Goal: Transaction & Acquisition: Purchase product/service

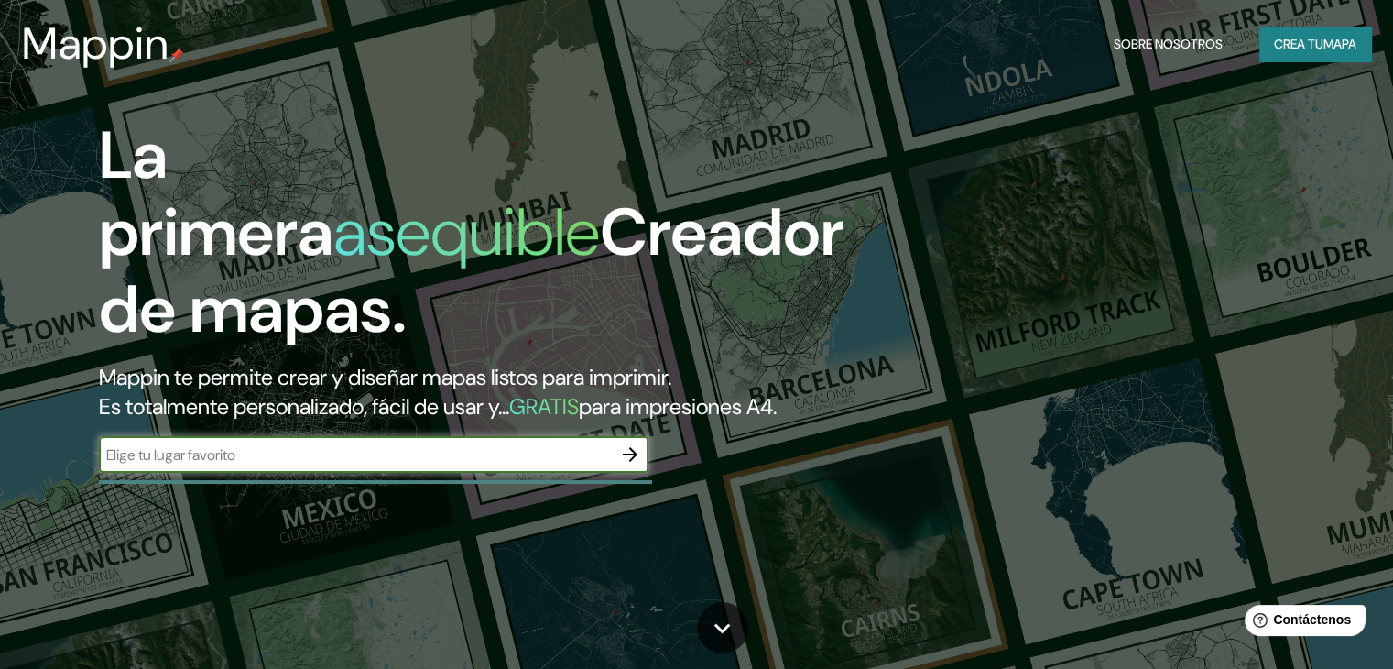
click at [1305, 52] on font "Crea tu" at bounding box center [1298, 44] width 49 height 16
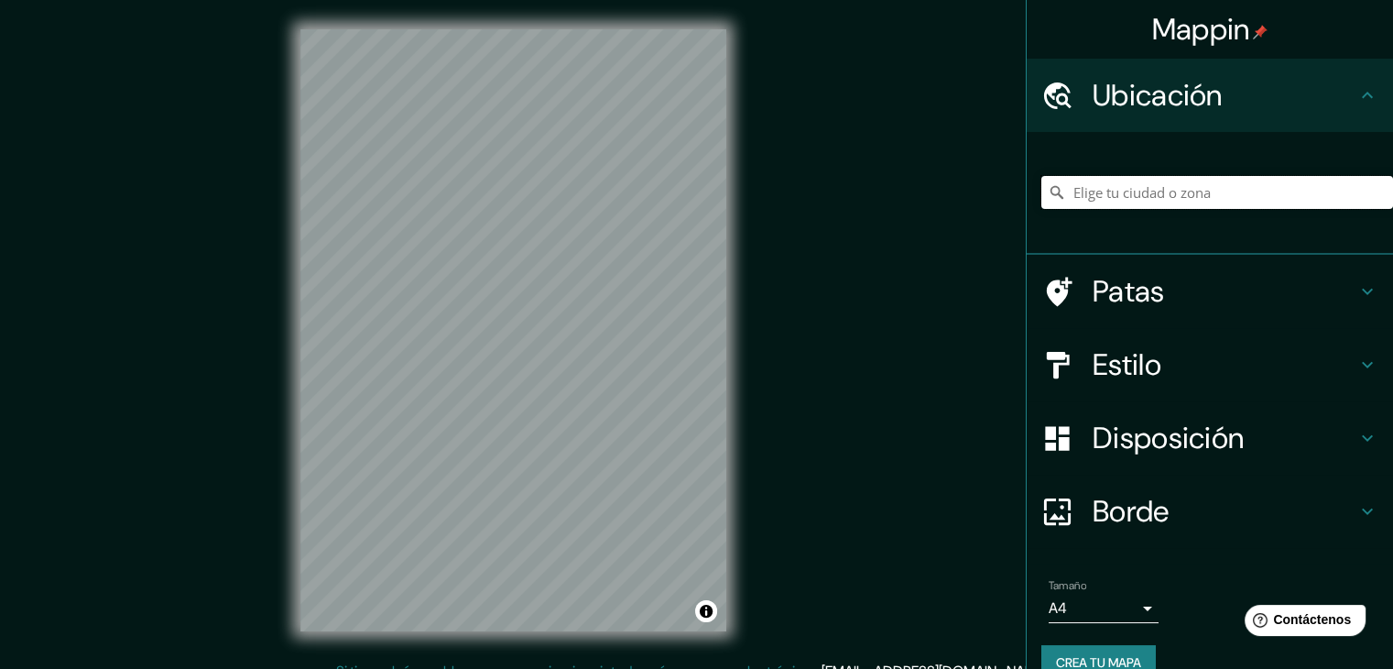
click at [1135, 194] on input "Elige tu ciudad o zona" at bounding box center [1218, 192] width 352 height 33
type input "r"
type input "Huanchaco, Departamento de La Libertad, Perú"
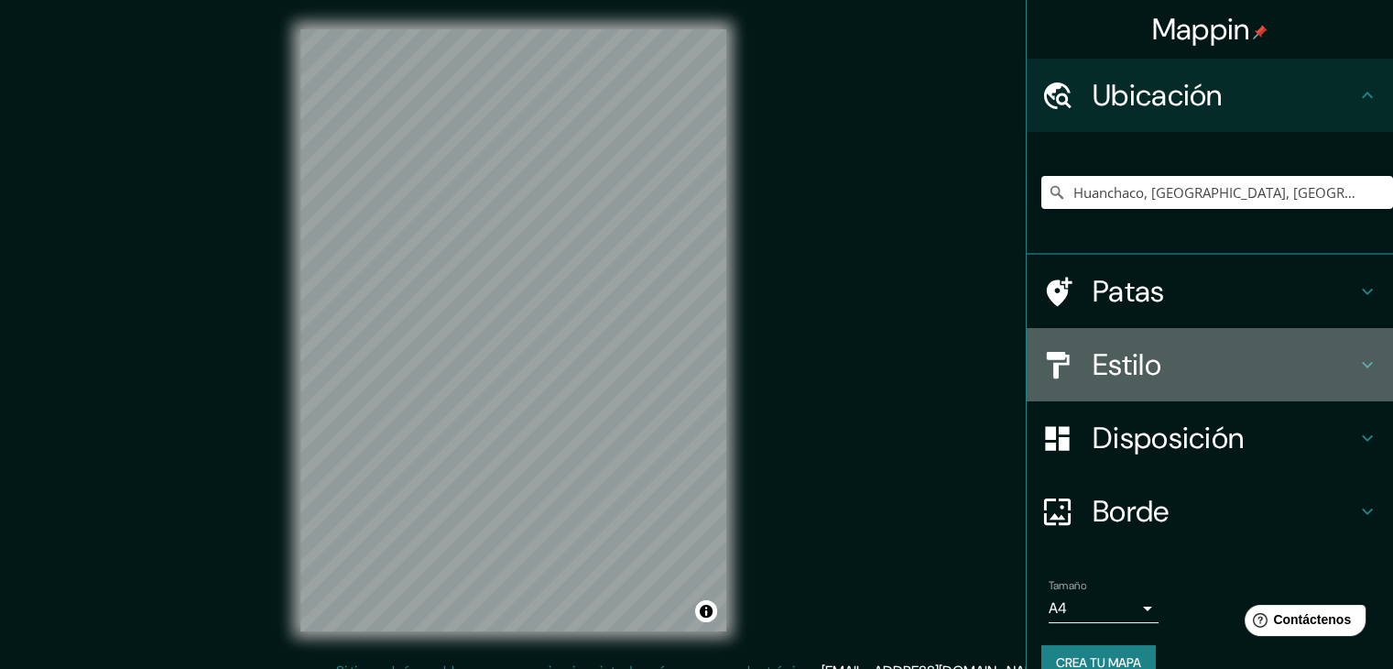
click at [1077, 367] on div at bounding box center [1067, 365] width 51 height 32
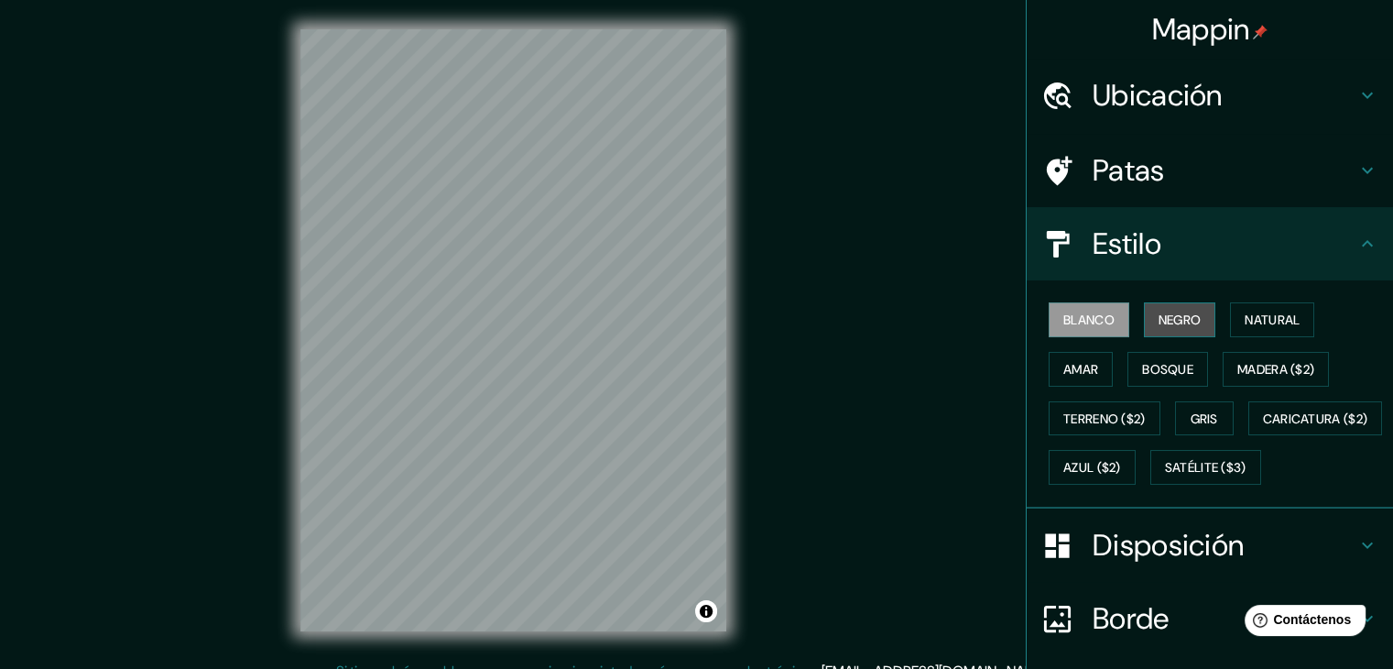
click at [1162, 315] on font "Negro" at bounding box center [1180, 319] width 43 height 16
click at [1101, 309] on font "Blanco" at bounding box center [1088, 320] width 51 height 24
click at [1175, 314] on font "Negro" at bounding box center [1180, 319] width 43 height 16
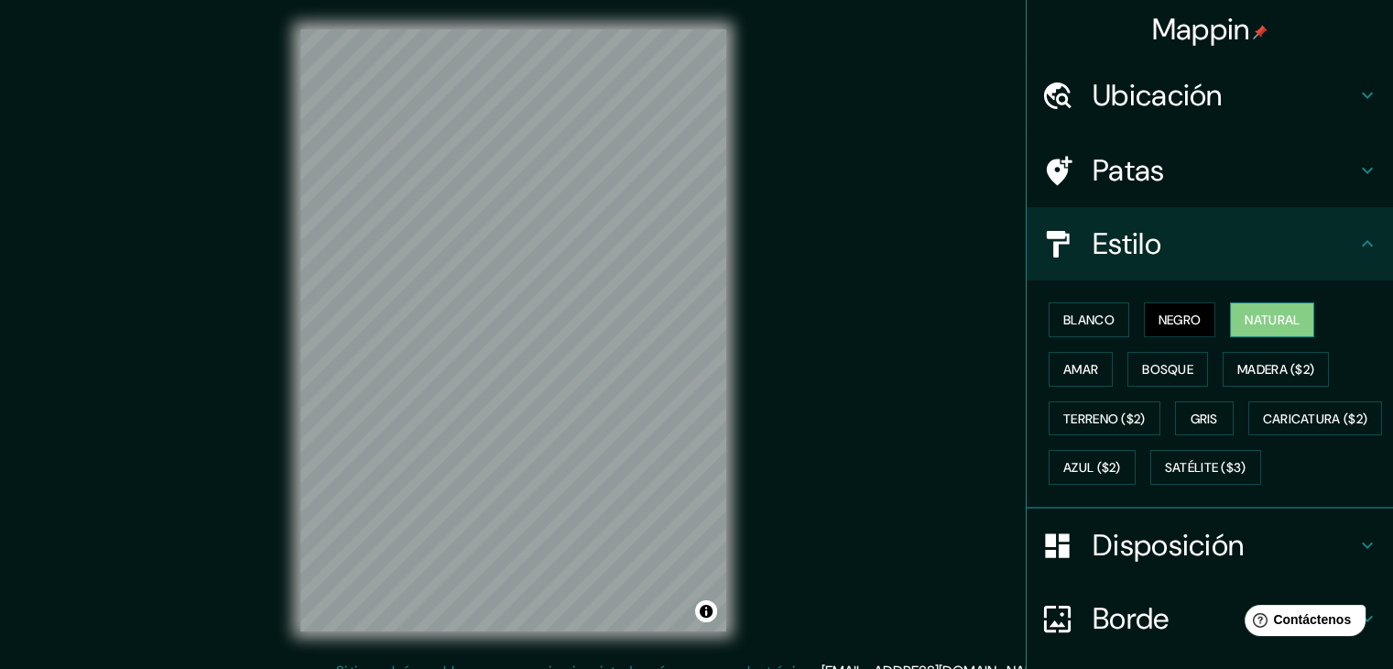
click at [1261, 319] on font "Natural" at bounding box center [1272, 319] width 55 height 16
click at [1143, 375] on font "Bosque" at bounding box center [1167, 369] width 51 height 16
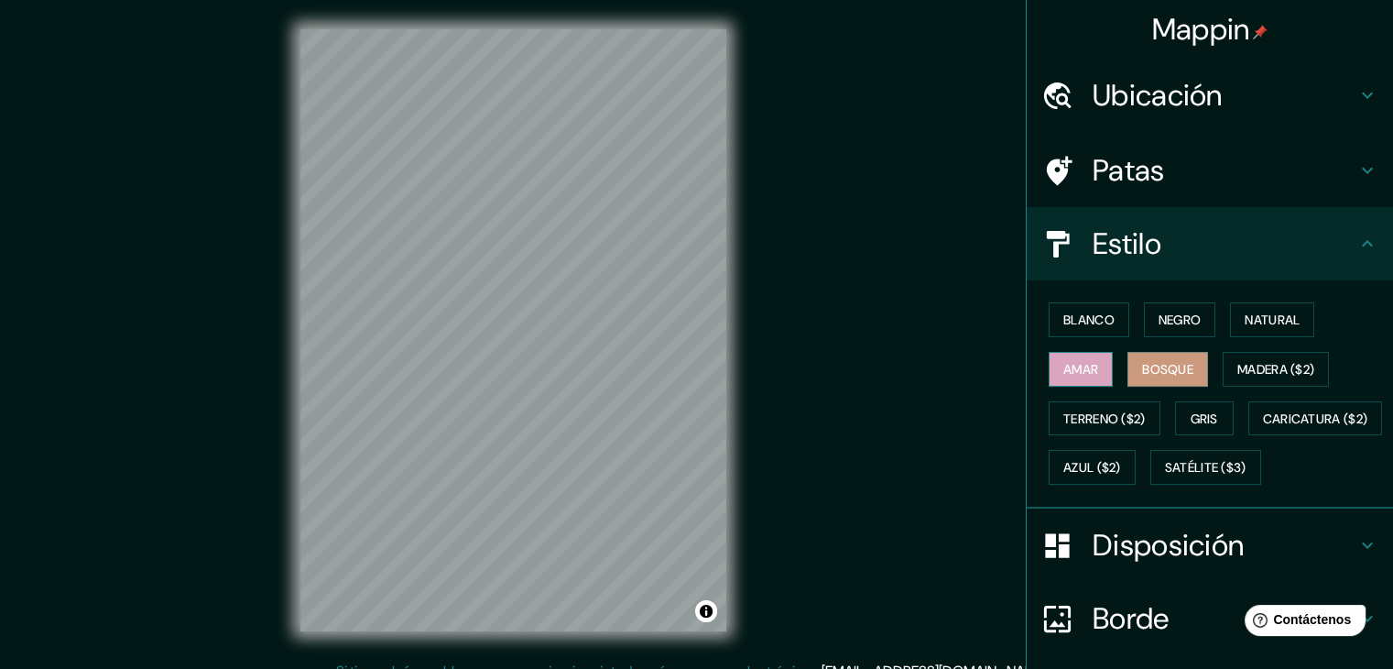
click at [1079, 375] on font "Amar" at bounding box center [1080, 369] width 35 height 16
click at [1159, 321] on font "Negro" at bounding box center [1180, 319] width 43 height 16
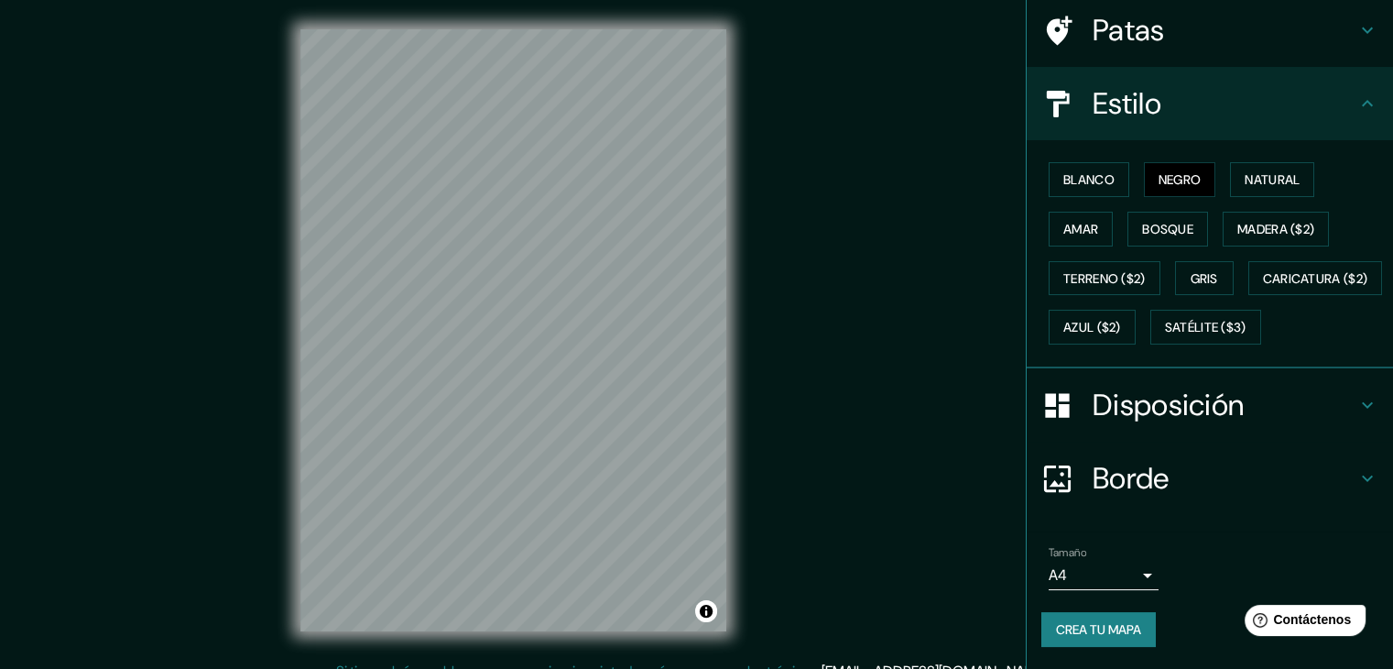
click at [1130, 572] on body "Mappin Ubicación Huanchaco, Departamento de La Libertad, Perú Huanchaco Departa…" at bounding box center [696, 334] width 1393 height 669
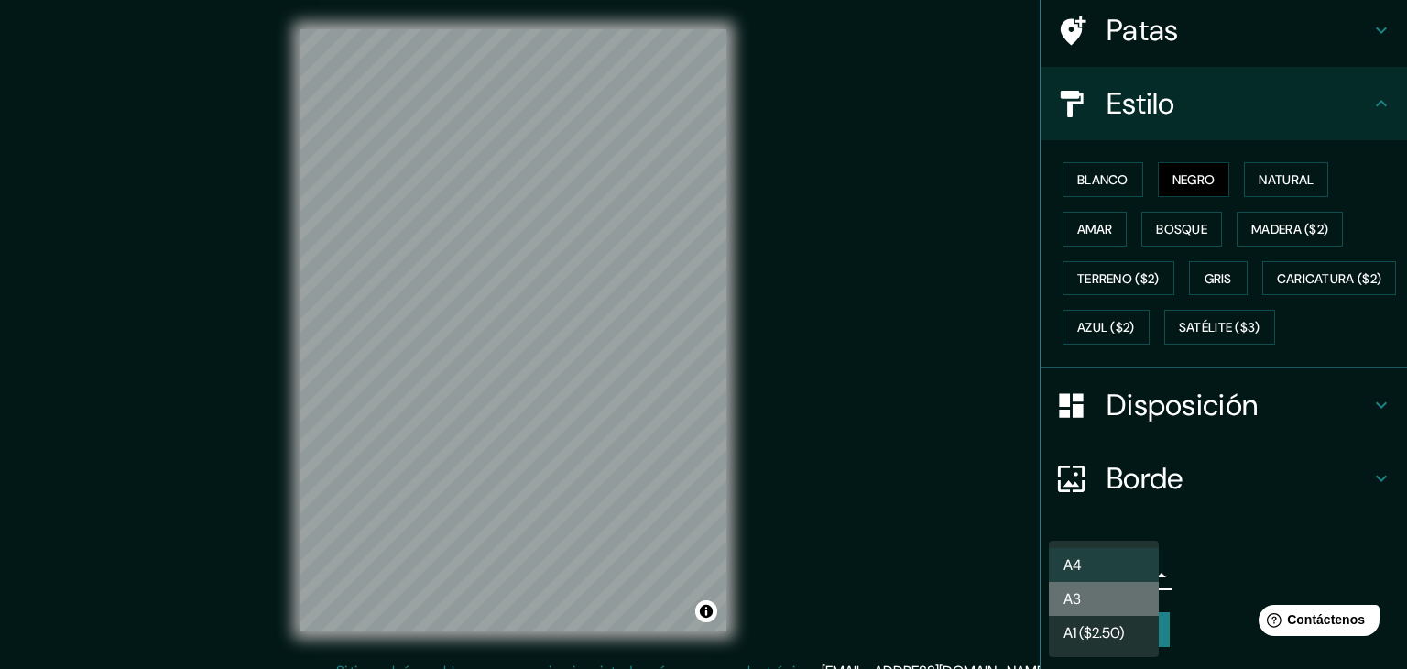
click at [1102, 598] on li "A3" at bounding box center [1104, 599] width 110 height 34
type input "a4"
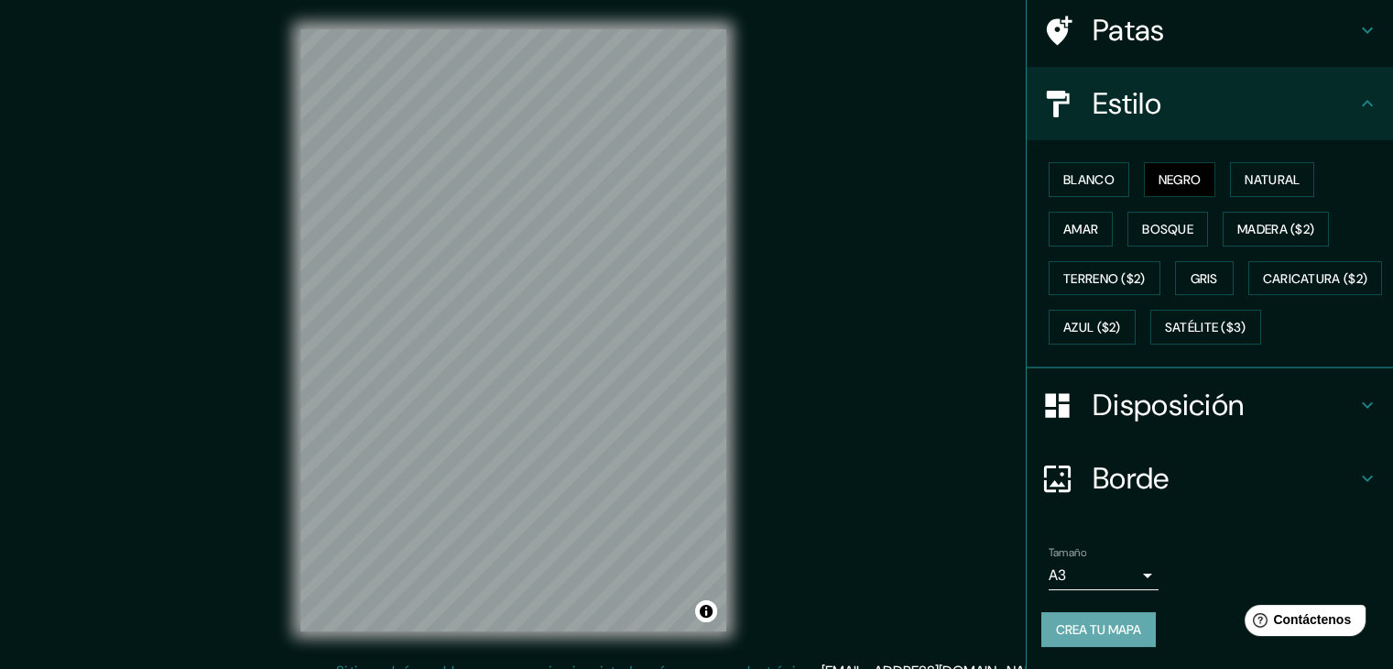
click at [1135, 627] on button "Crea tu mapa" at bounding box center [1099, 629] width 115 height 35
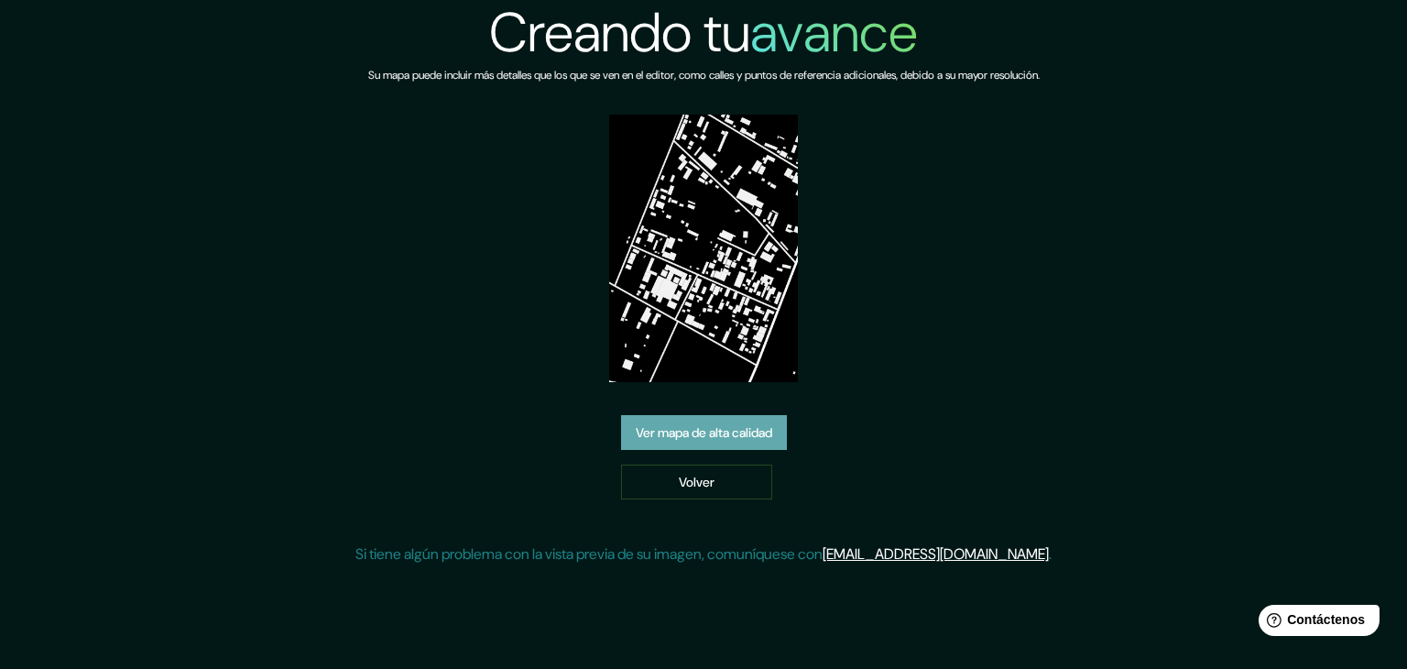
click at [750, 425] on font "Ver mapa de alta calidad" at bounding box center [704, 432] width 136 height 16
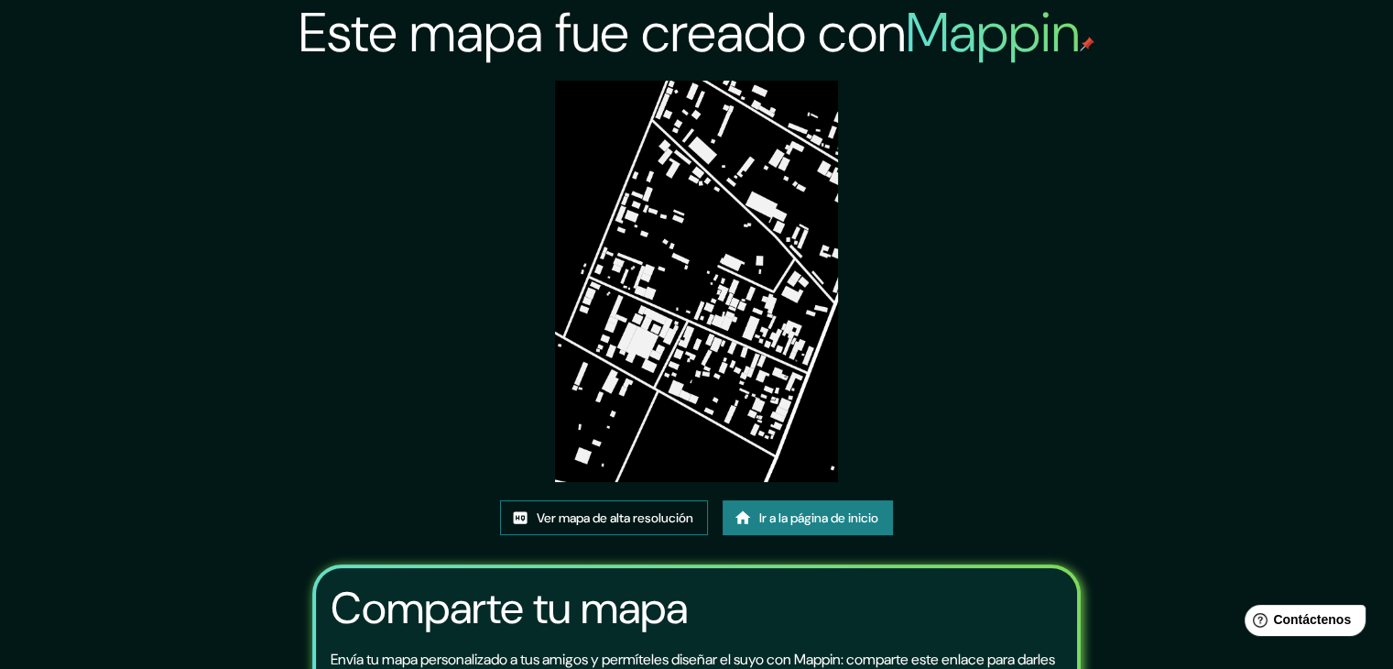
click at [643, 517] on font "Ver mapa de alta resolución" at bounding box center [615, 517] width 157 height 16
click at [649, 517] on font "Ver mapa de alta resolución" at bounding box center [615, 517] width 157 height 16
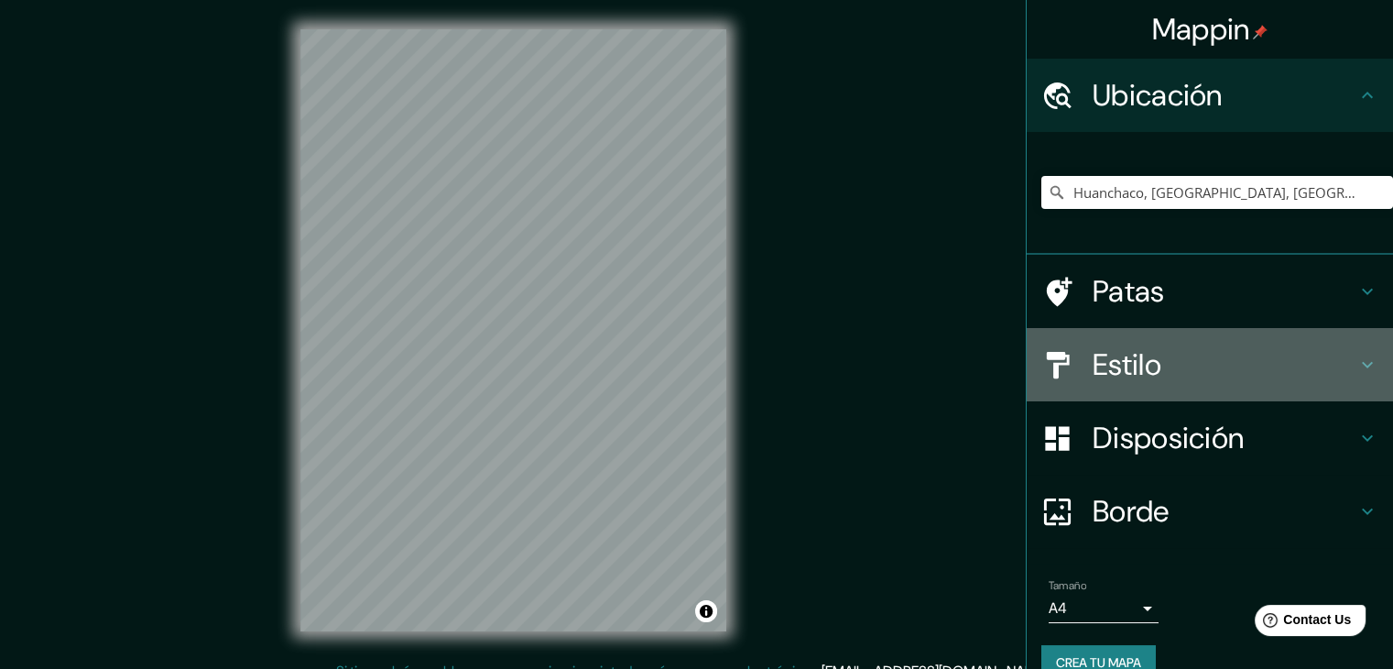
click at [1140, 395] on div "Estilo" at bounding box center [1210, 364] width 366 height 73
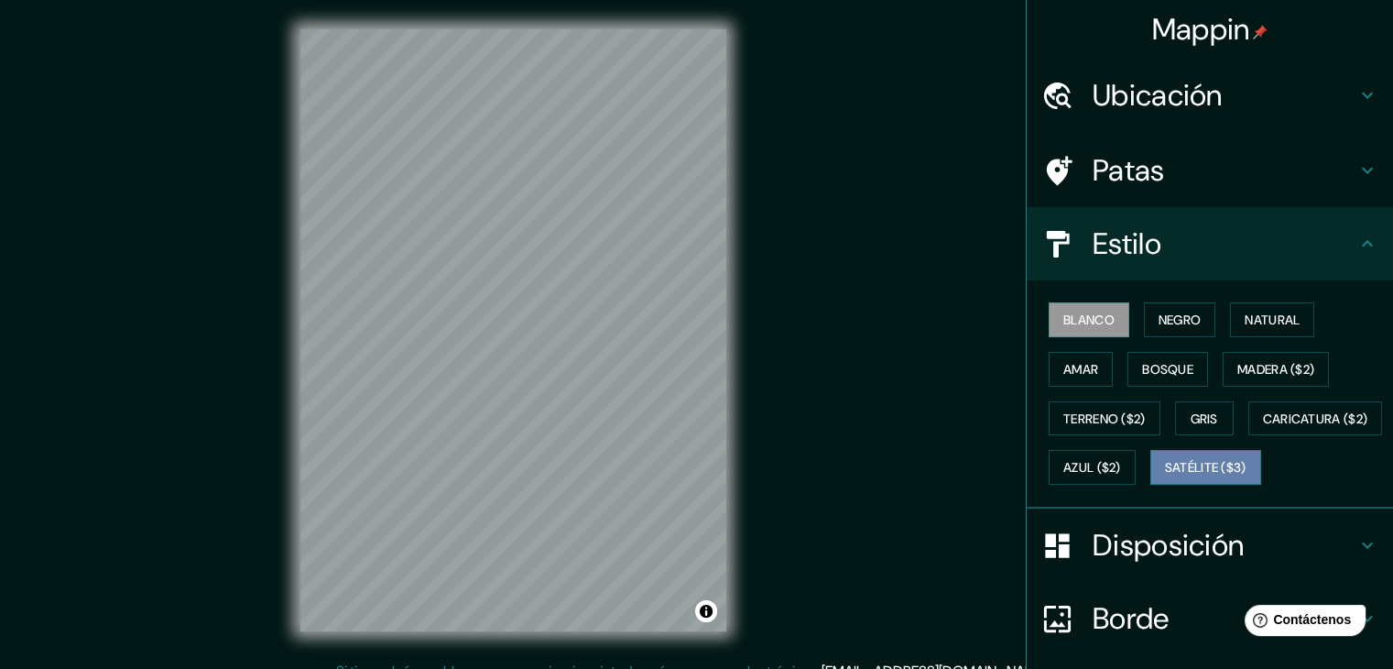
click at [1151, 485] on button "Satélite ($3)" at bounding box center [1206, 467] width 111 height 35
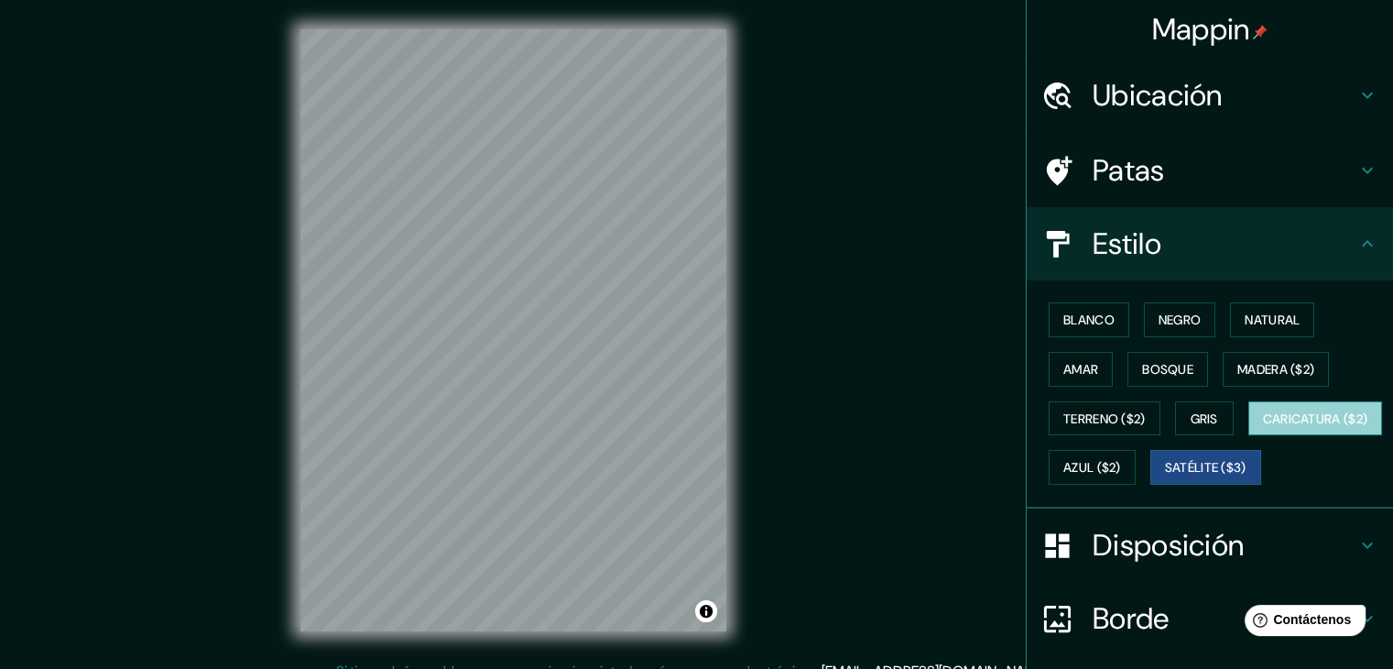
click at [1263, 427] on font "Caricatura ($2)" at bounding box center [1315, 418] width 105 height 16
click at [1143, 100] on font "Ubicación" at bounding box center [1158, 95] width 130 height 38
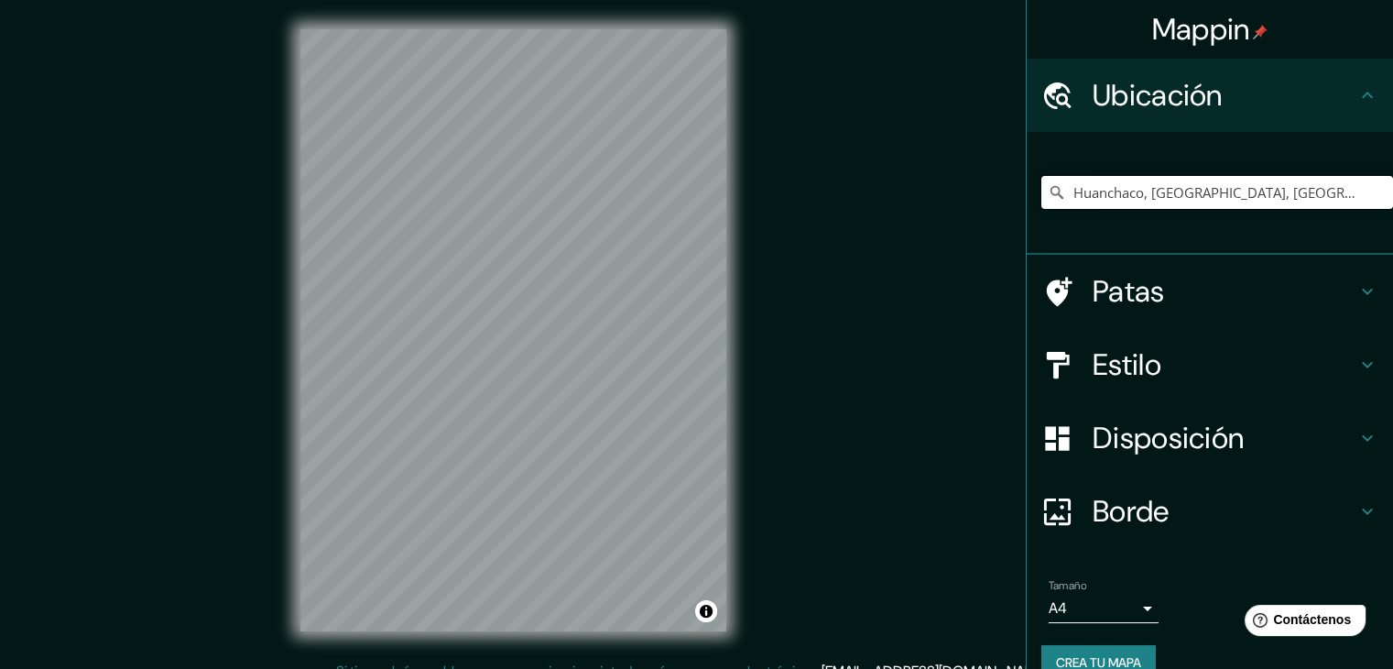
click at [1155, 184] on input "Huanchaco, Departamento de La Libertad, Perú" at bounding box center [1218, 192] width 352 height 33
click at [1293, 190] on input "Huanchaco, Departamento de La Libertad, Perú" at bounding box center [1218, 192] width 352 height 33
click at [1048, 190] on icon at bounding box center [1057, 192] width 18 height 18
click at [1172, 208] on input "Huanchaco, Departamento de La Libertad, Perú" at bounding box center [1218, 192] width 352 height 33
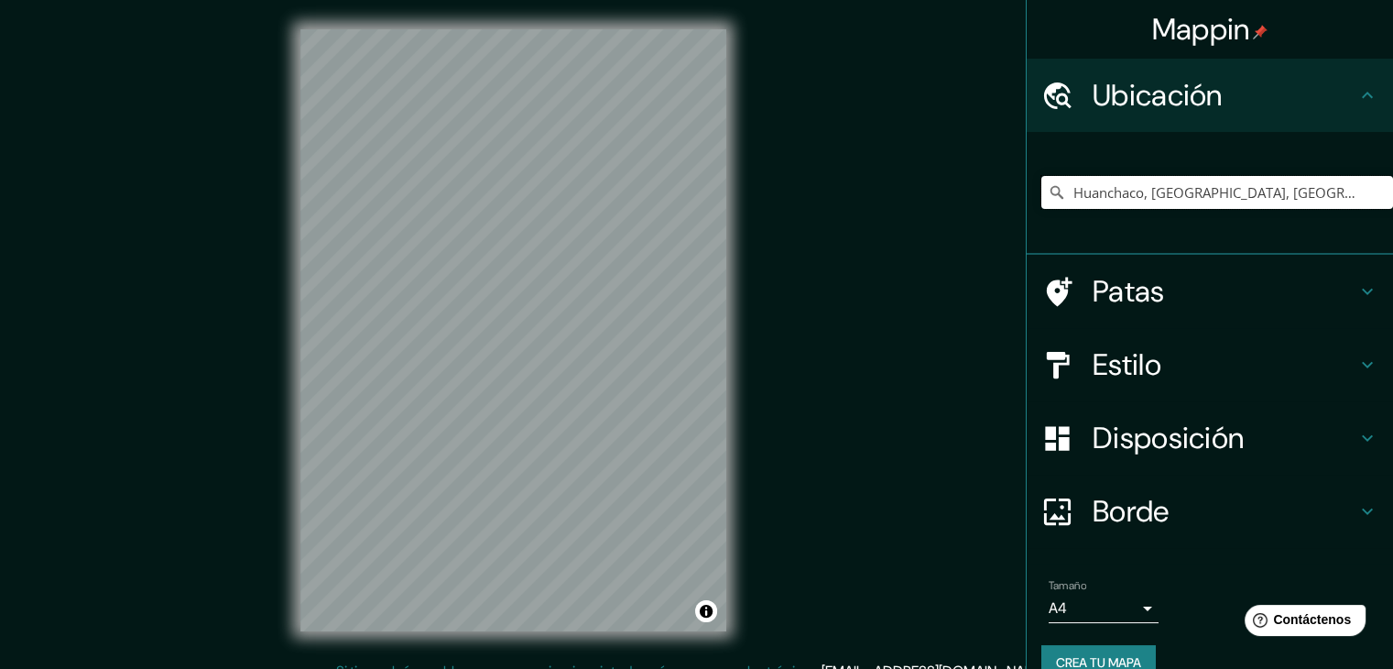
drag, startPoint x: 1132, startPoint y: 190, endPoint x: 1015, endPoint y: 206, distance: 118.4
click at [1027, 206] on div "Huanchaco, Departamento de La Libertad, Perú" at bounding box center [1210, 193] width 366 height 123
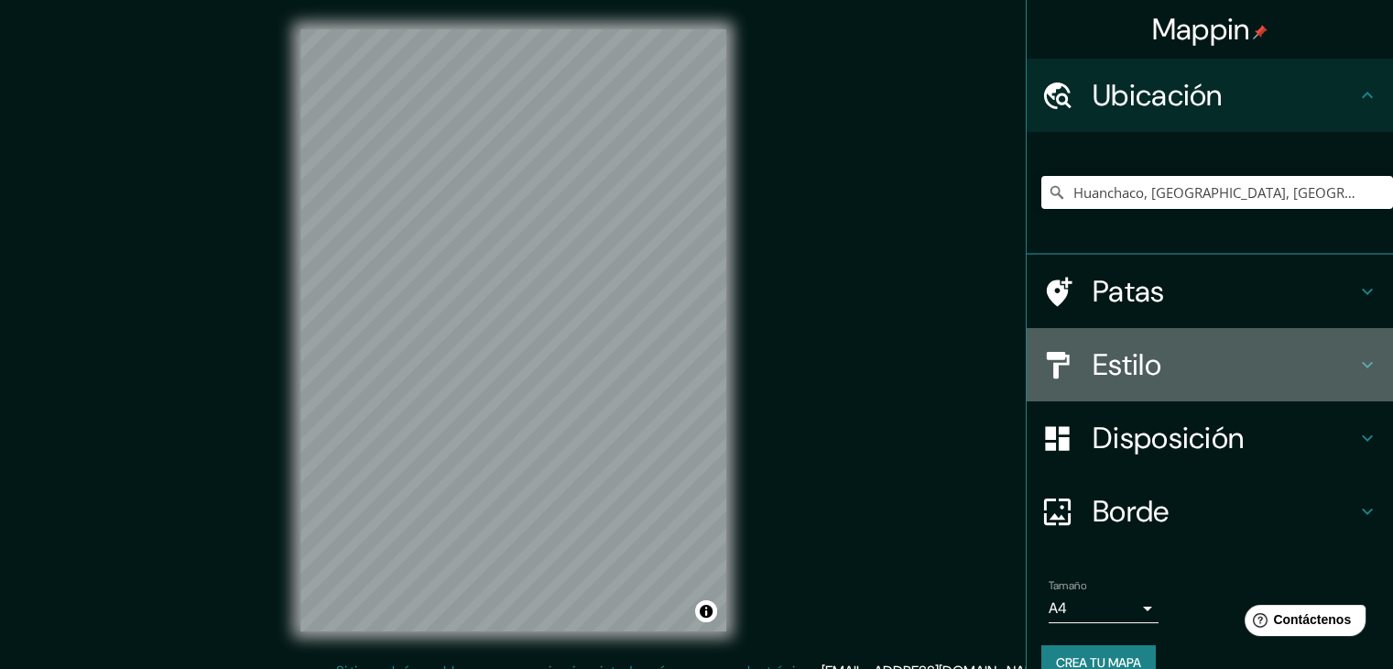
click at [1143, 352] on font "Estilo" at bounding box center [1127, 364] width 69 height 38
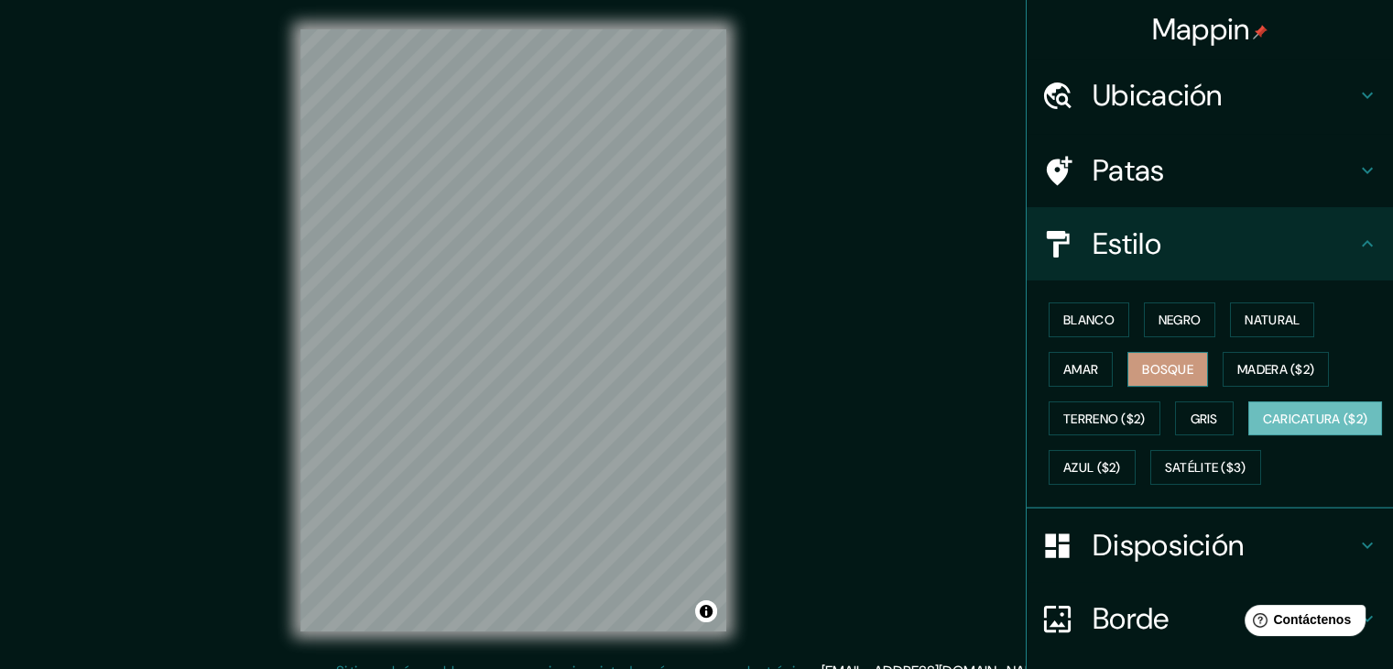
click at [1143, 364] on font "Bosque" at bounding box center [1167, 369] width 51 height 16
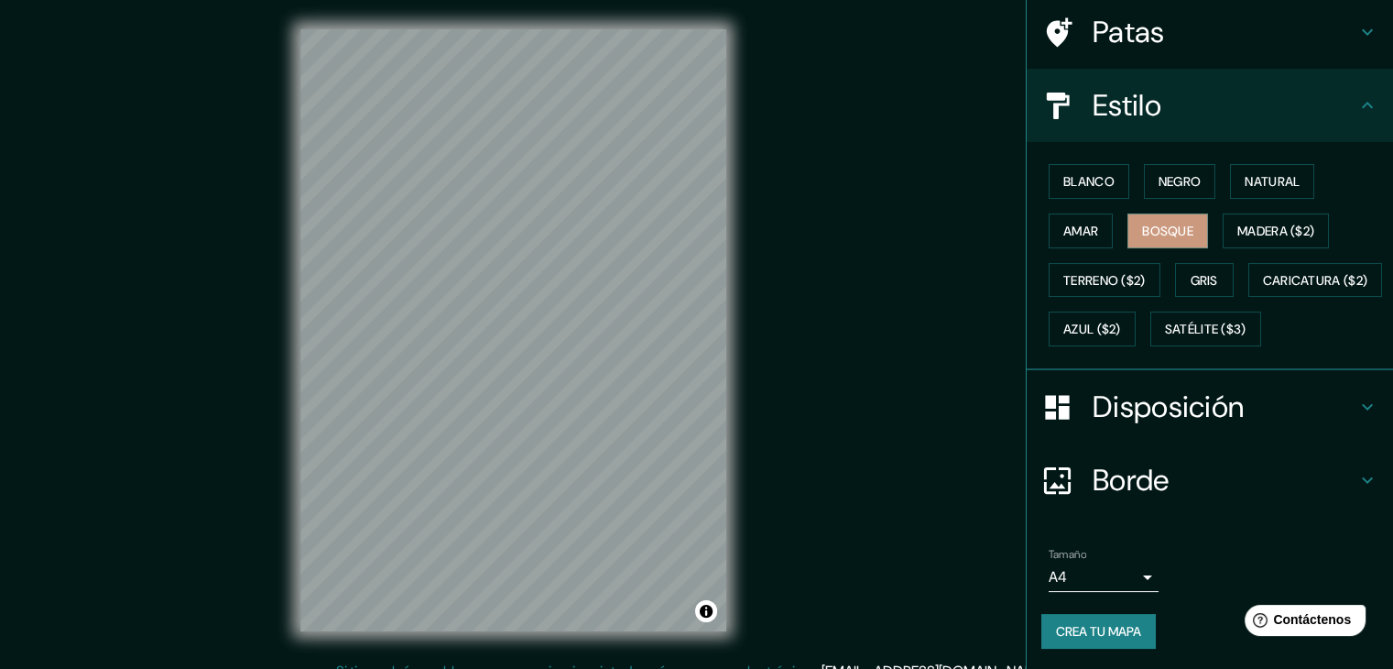
scroll to position [185, 0]
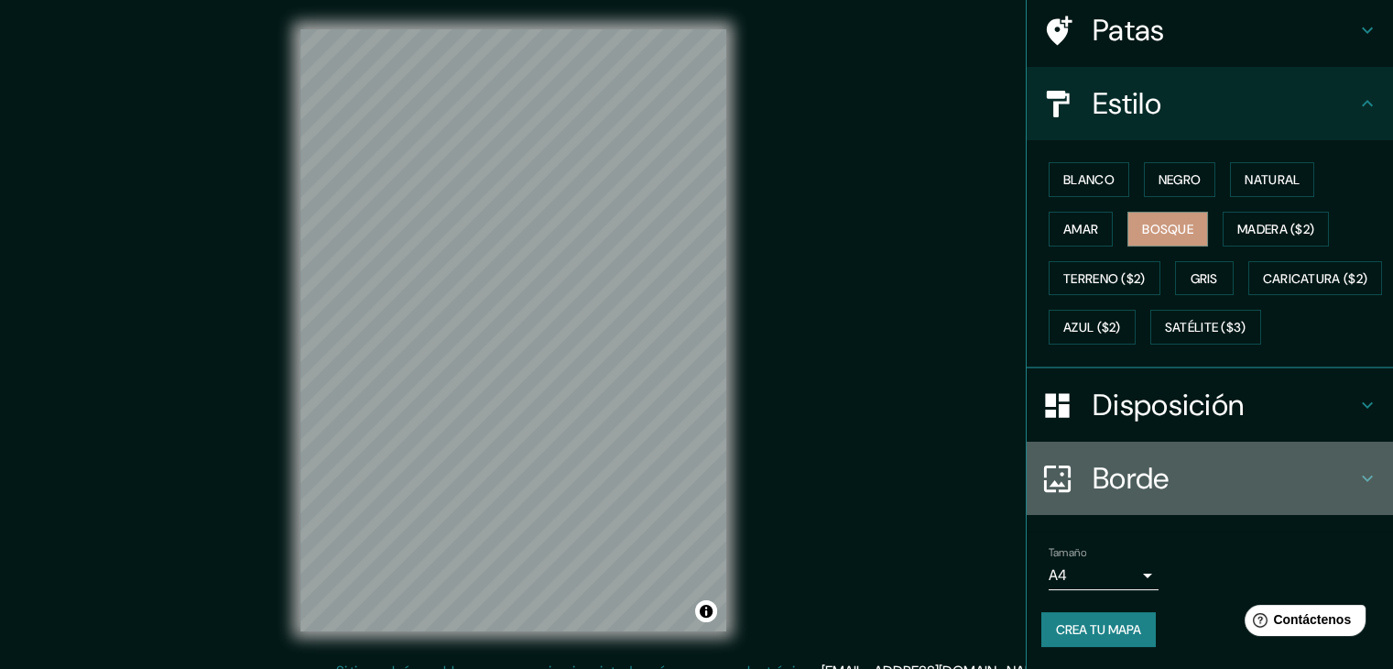
click at [1253, 472] on h4 "Borde" at bounding box center [1225, 478] width 264 height 37
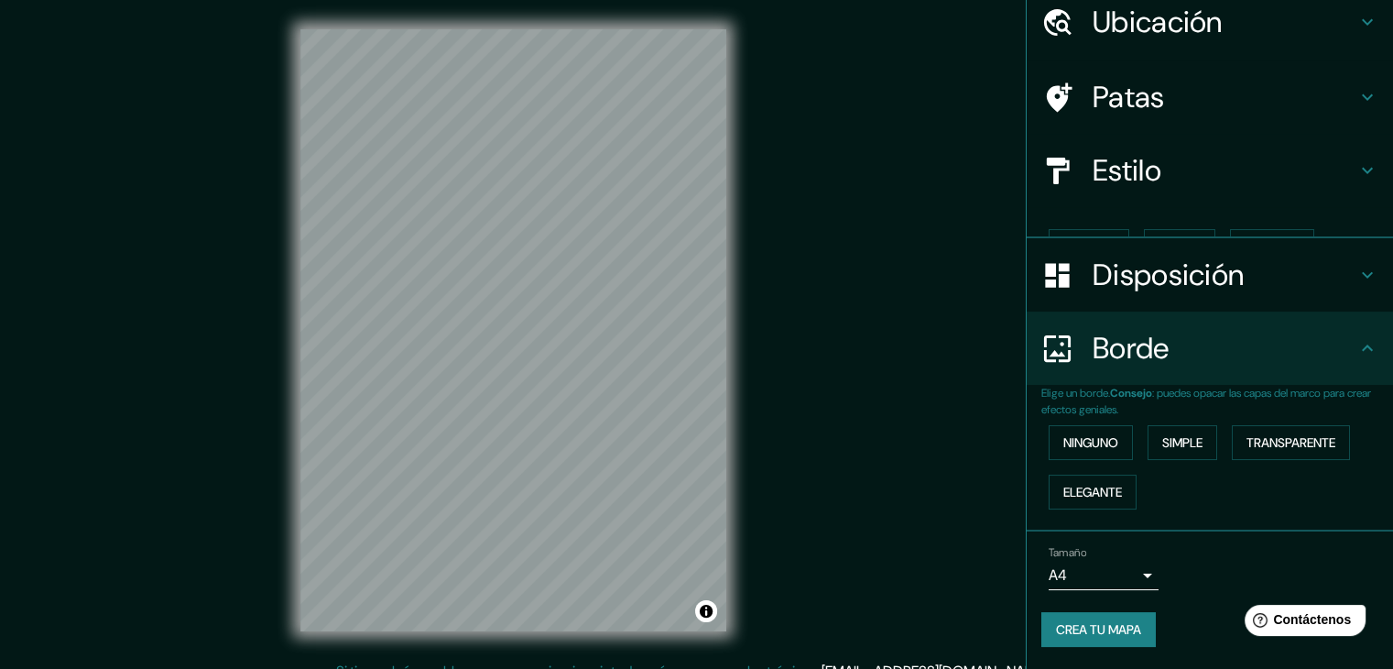
scroll to position [41, 0]
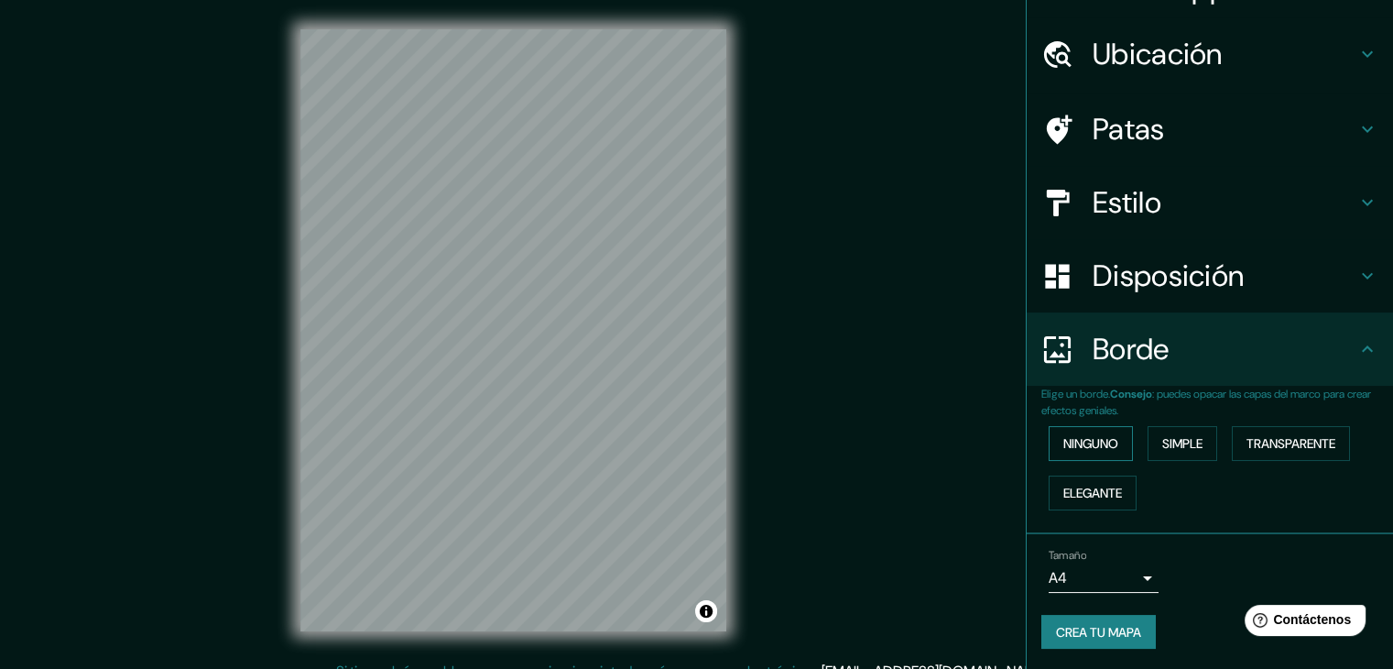
click at [1104, 437] on font "Ninguno" at bounding box center [1090, 443] width 55 height 16
click at [1166, 443] on font "Simple" at bounding box center [1182, 443] width 40 height 16
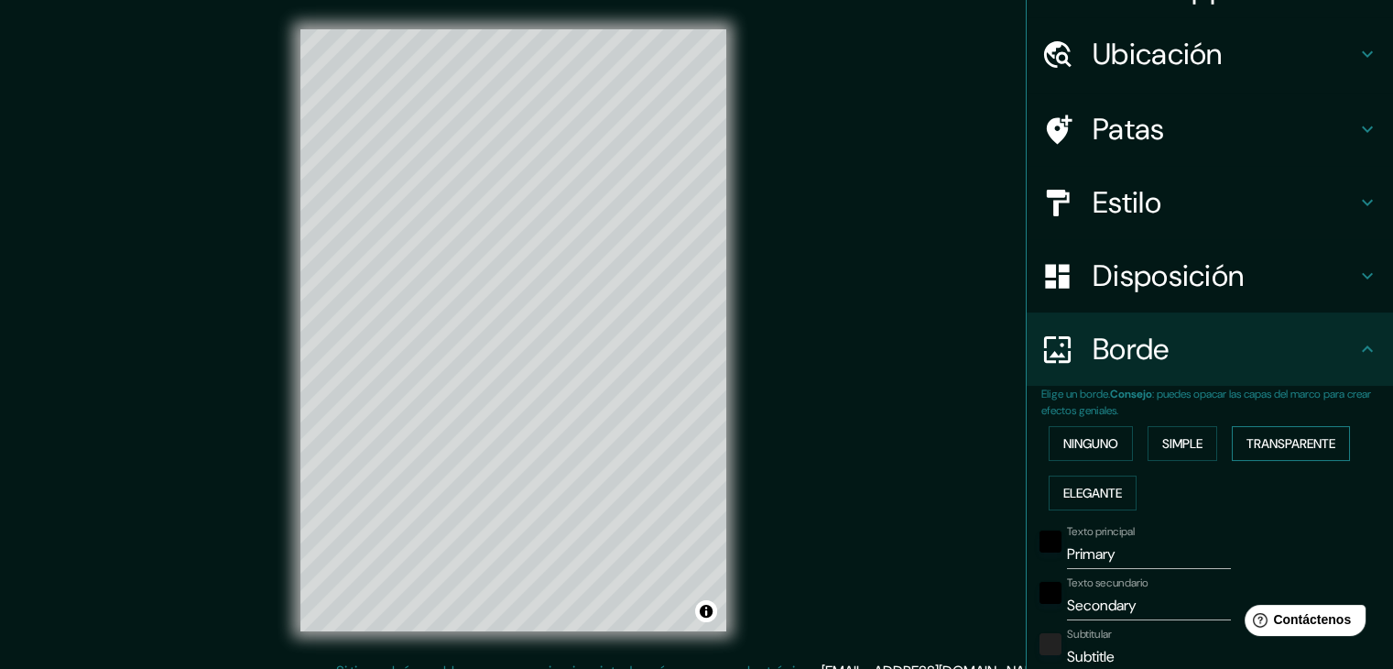
click at [1232, 443] on button "Transparente" at bounding box center [1291, 443] width 118 height 35
click at [1087, 486] on font "Elegante" at bounding box center [1092, 493] width 59 height 16
click at [1064, 437] on font "Ninguno" at bounding box center [1090, 443] width 55 height 16
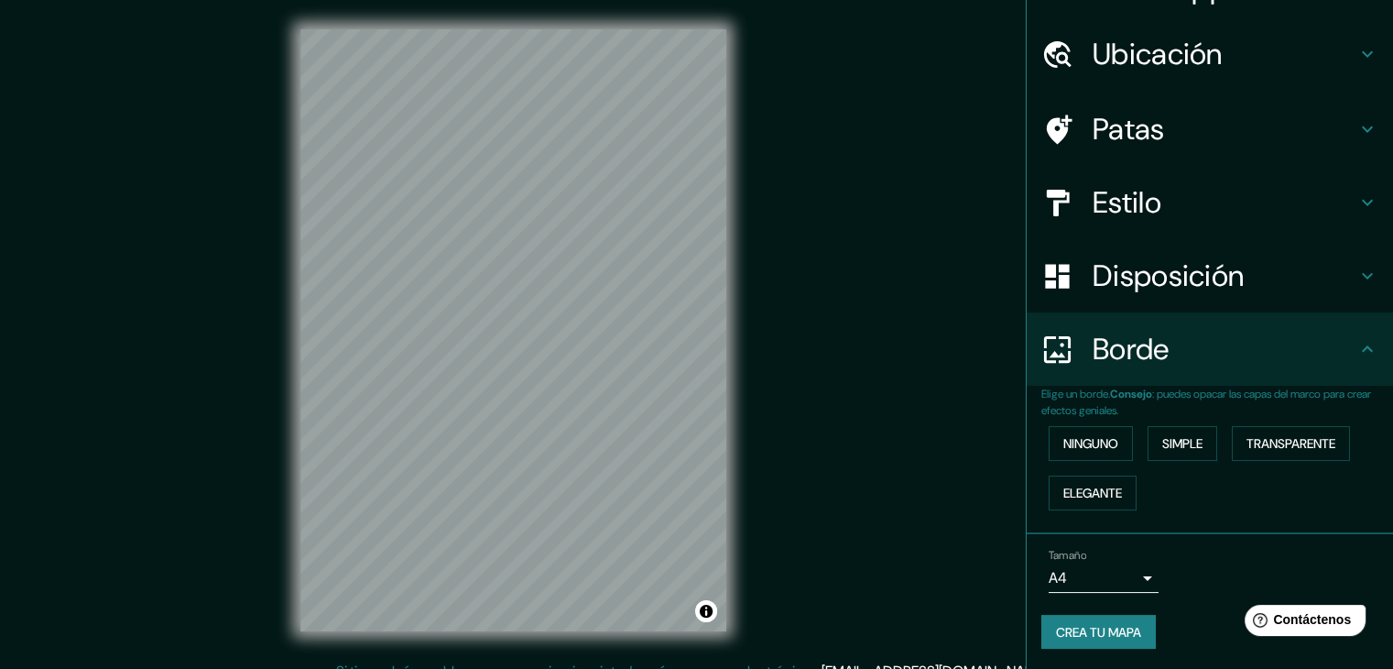
click at [1238, 287] on h4 "Disposición" at bounding box center [1225, 275] width 264 height 37
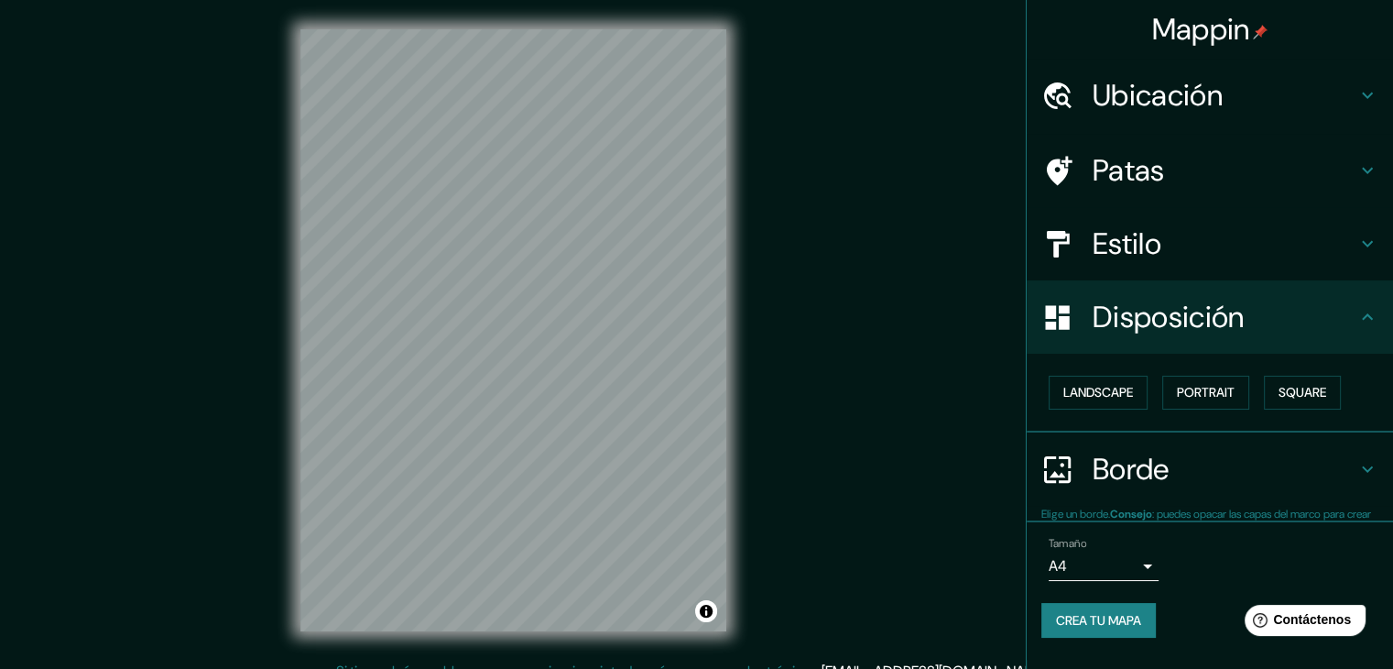
scroll to position [0, 0]
click at [1097, 385] on font "Paisaje" at bounding box center [1086, 393] width 46 height 16
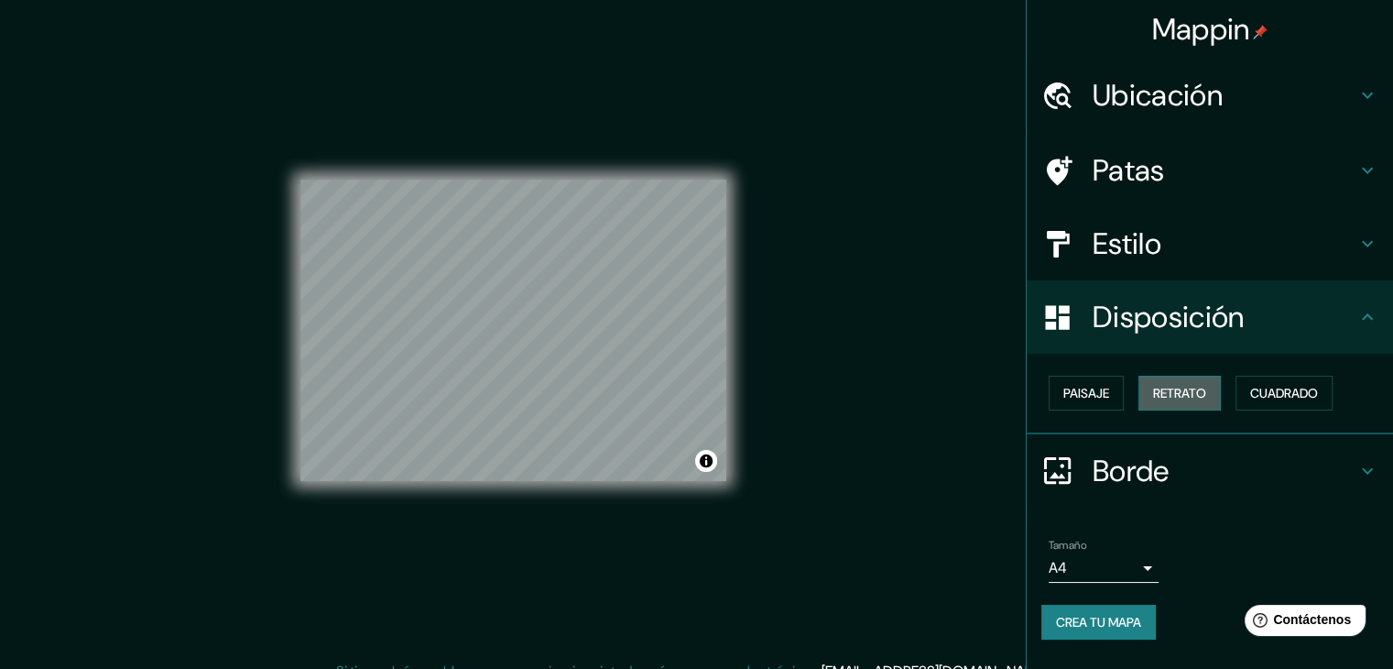
click at [1180, 397] on font "Retrato" at bounding box center [1179, 393] width 53 height 16
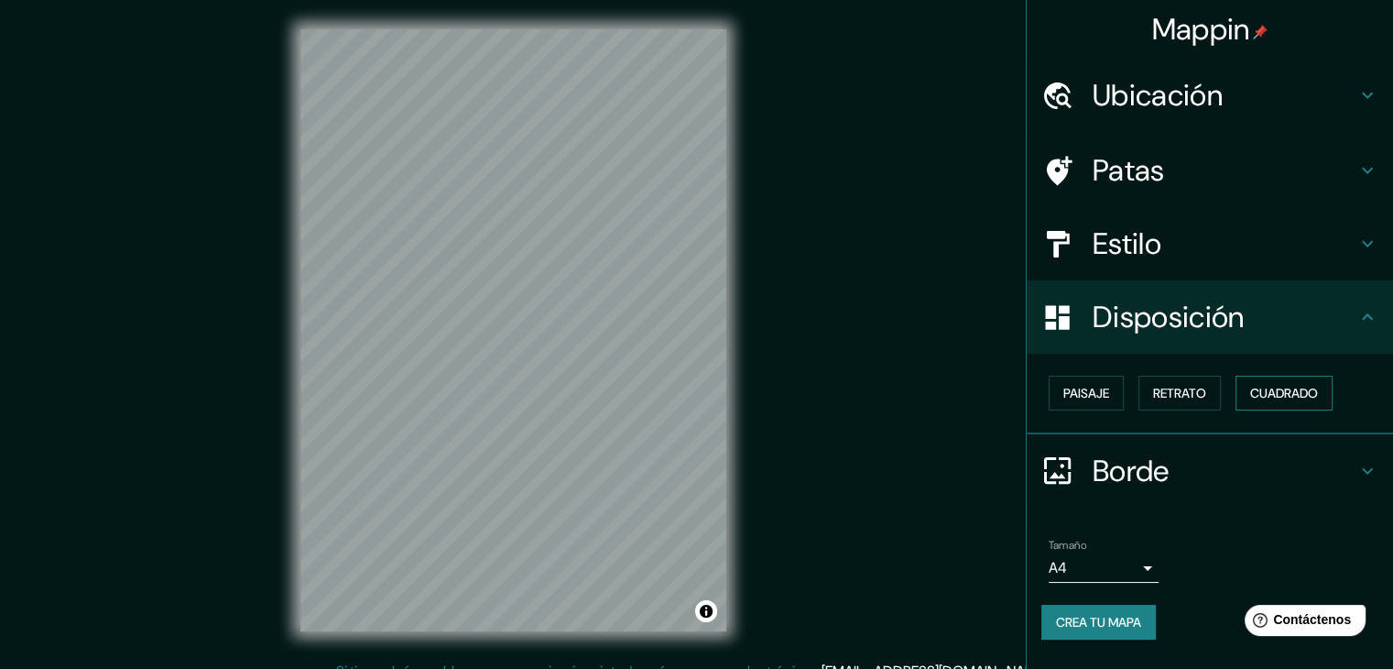
click at [1283, 391] on font "Cuadrado" at bounding box center [1284, 393] width 68 height 16
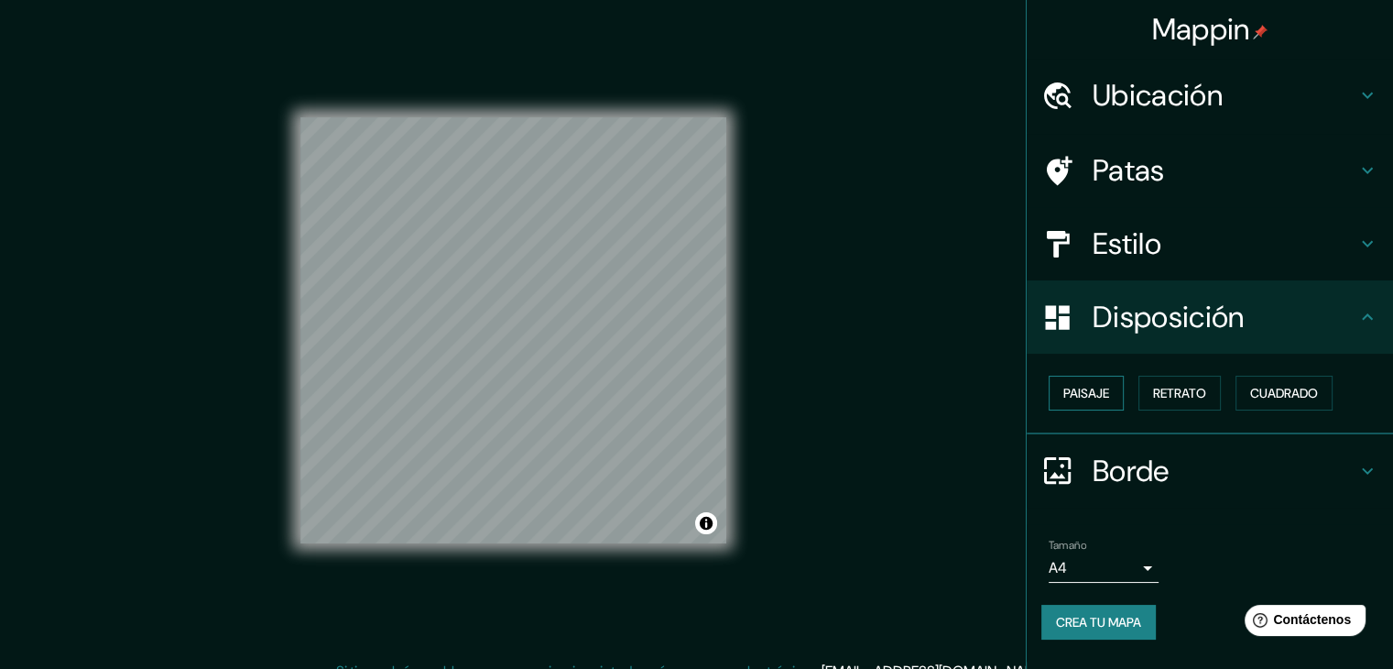
click at [1090, 396] on font "Paisaje" at bounding box center [1086, 393] width 46 height 16
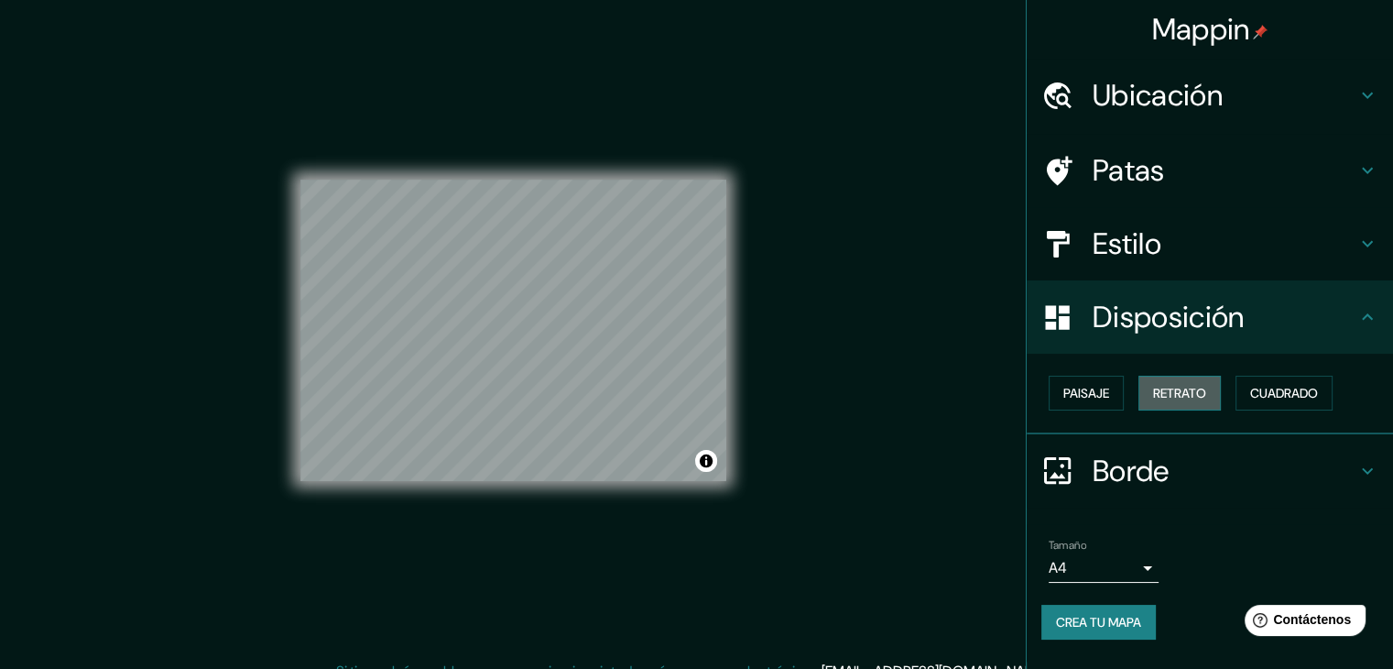
click at [1182, 398] on font "Retrato" at bounding box center [1179, 393] width 53 height 16
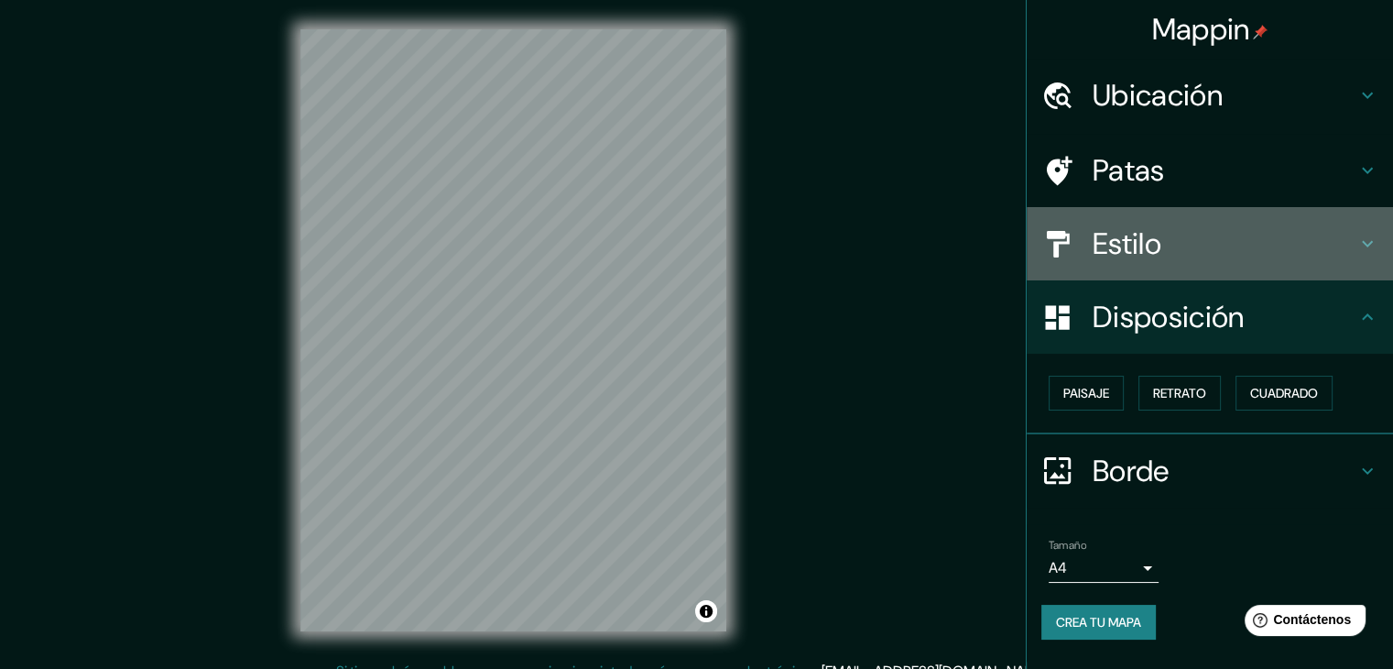
click at [1146, 238] on font "Estilo" at bounding box center [1127, 243] width 69 height 38
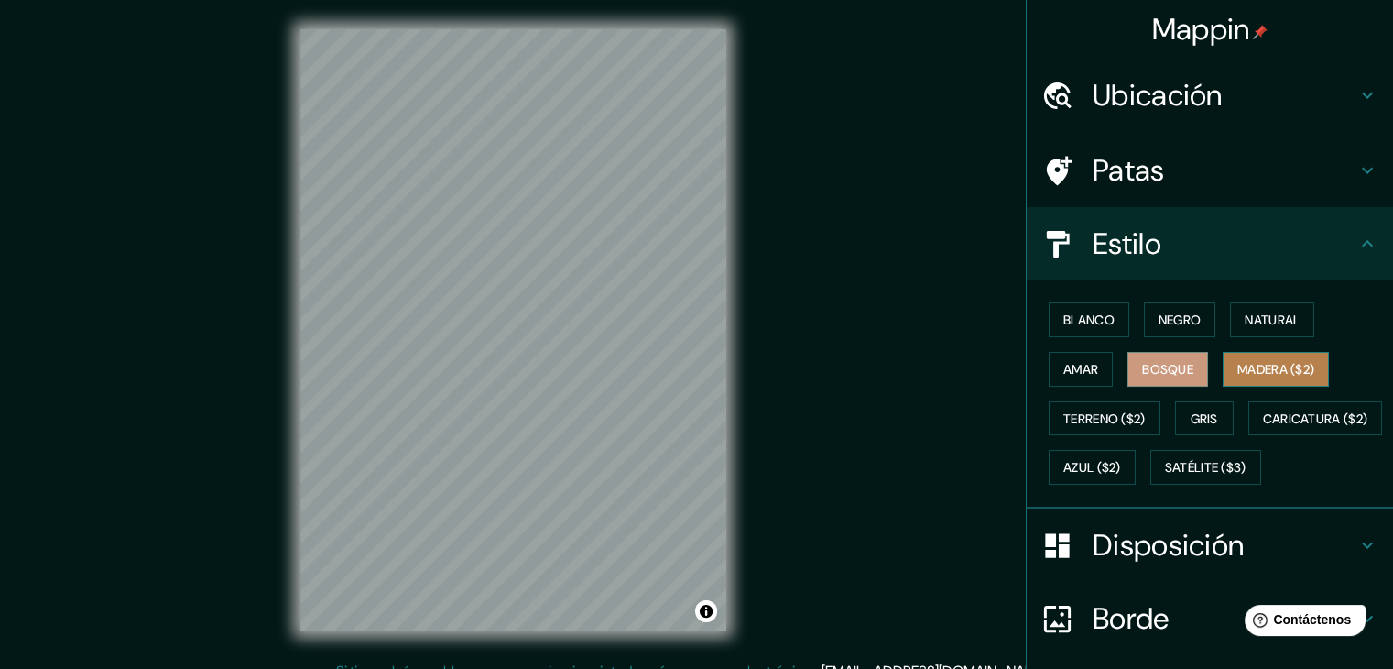
click at [1243, 368] on font "Madera ($2)" at bounding box center [1276, 369] width 77 height 16
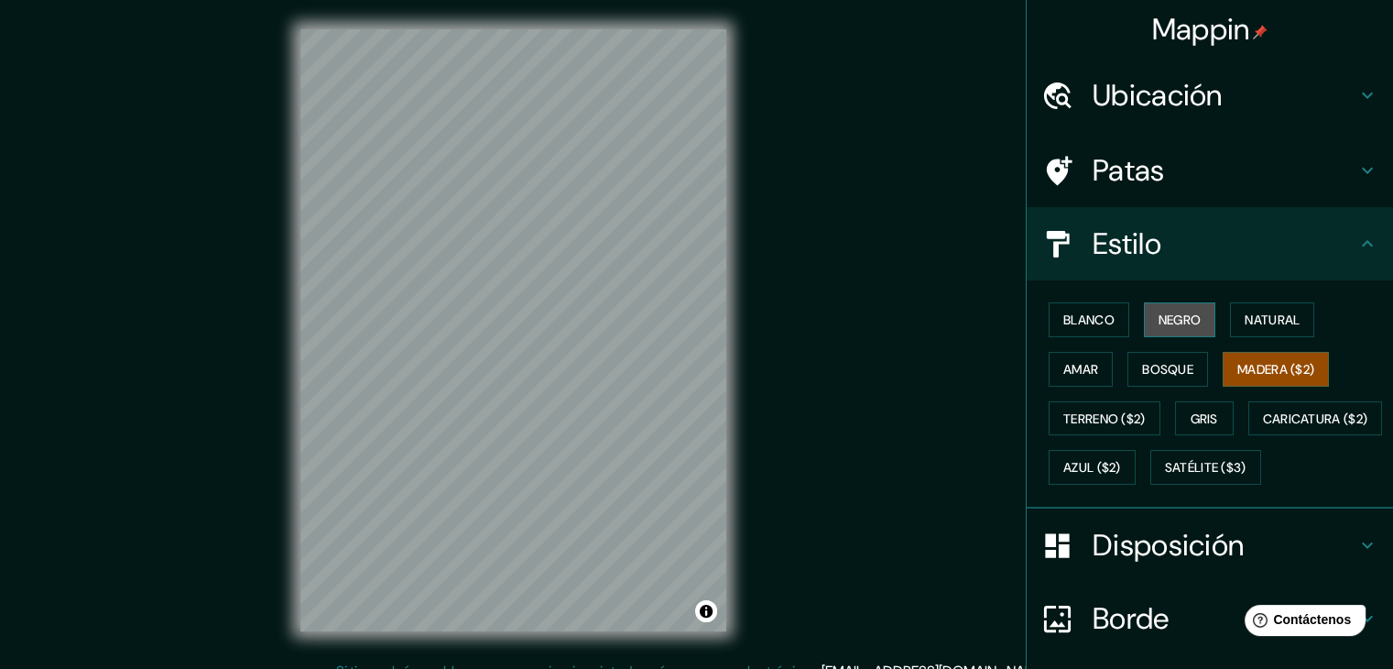
click at [1159, 329] on font "Negro" at bounding box center [1180, 320] width 43 height 24
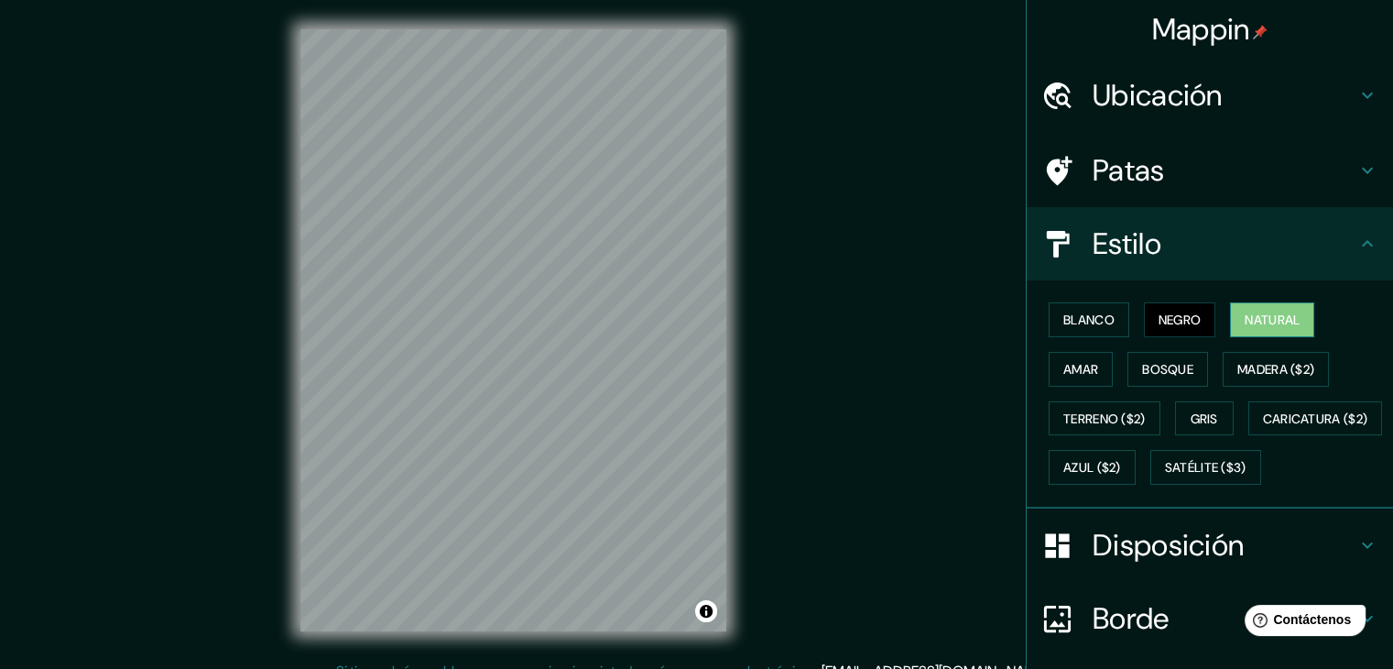
click at [1249, 325] on font "Natural" at bounding box center [1272, 319] width 55 height 16
click at [1251, 367] on font "Madera ($2)" at bounding box center [1276, 369] width 77 height 16
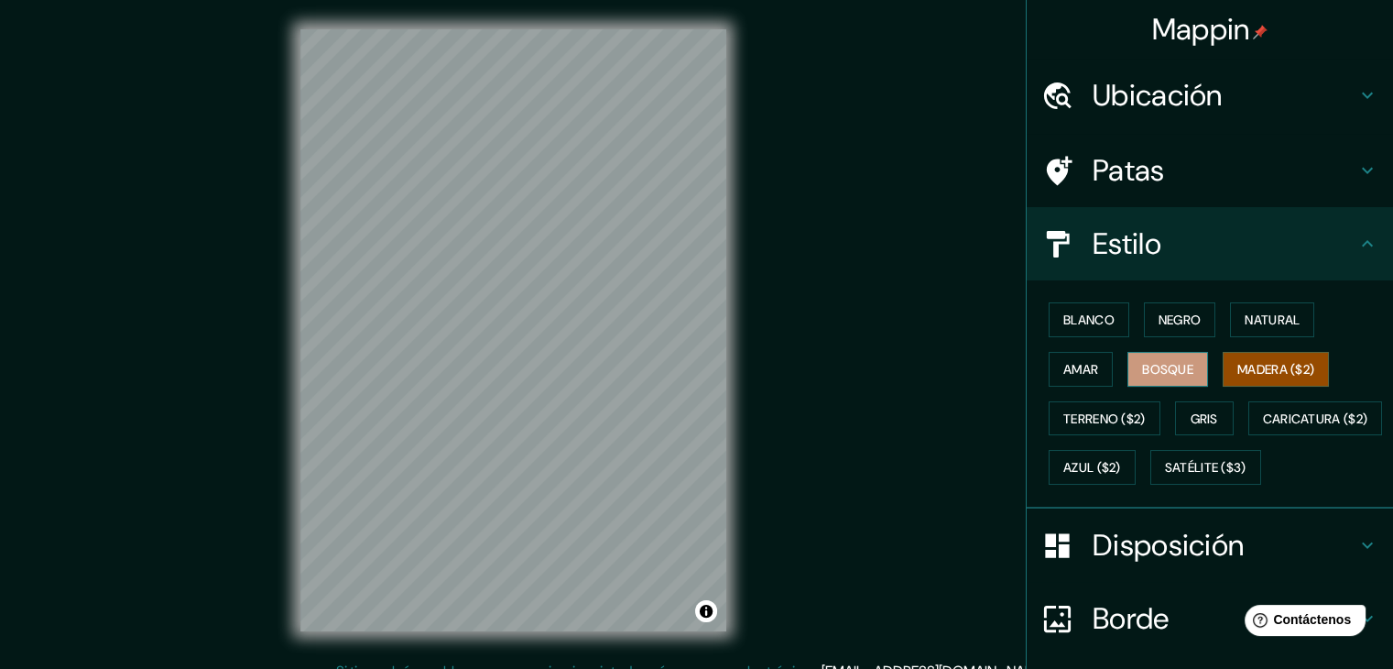
click at [1175, 364] on font "Bosque" at bounding box center [1167, 369] width 51 height 16
click at [1186, 318] on font "Negro" at bounding box center [1180, 319] width 43 height 16
click at [1242, 365] on font "Madera ($2)" at bounding box center [1276, 369] width 77 height 16
click at [1162, 188] on div "Patas" at bounding box center [1210, 170] width 366 height 73
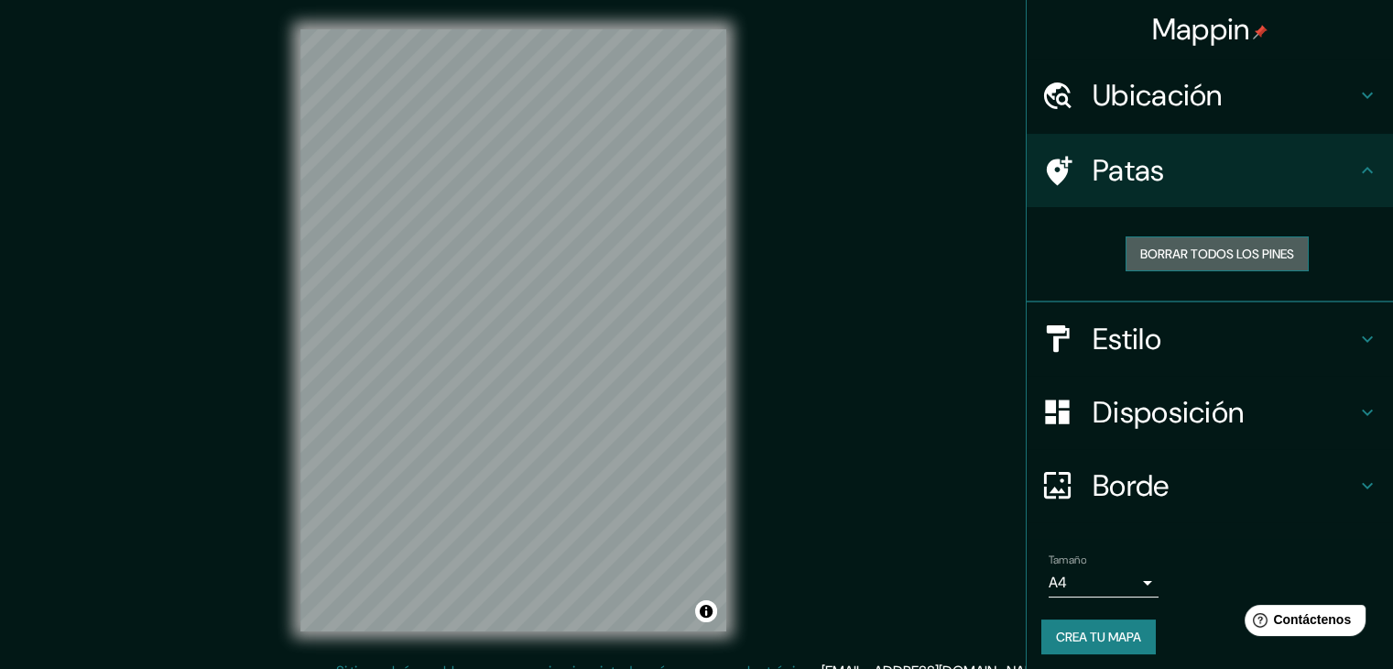
click at [1216, 259] on font "Borrar todos los pines" at bounding box center [1217, 253] width 154 height 16
click at [1209, 254] on font "Borrar todos los pines" at bounding box center [1217, 253] width 154 height 16
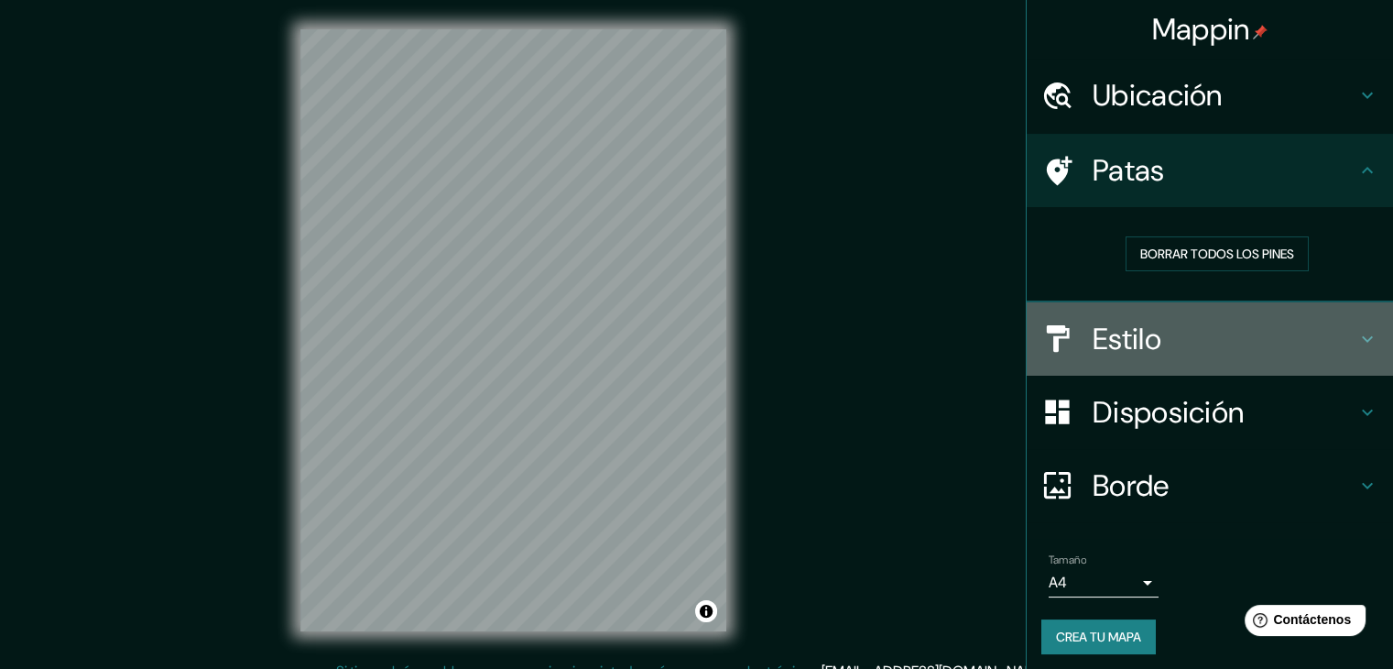
click at [1129, 345] on font "Estilo" at bounding box center [1127, 339] width 69 height 38
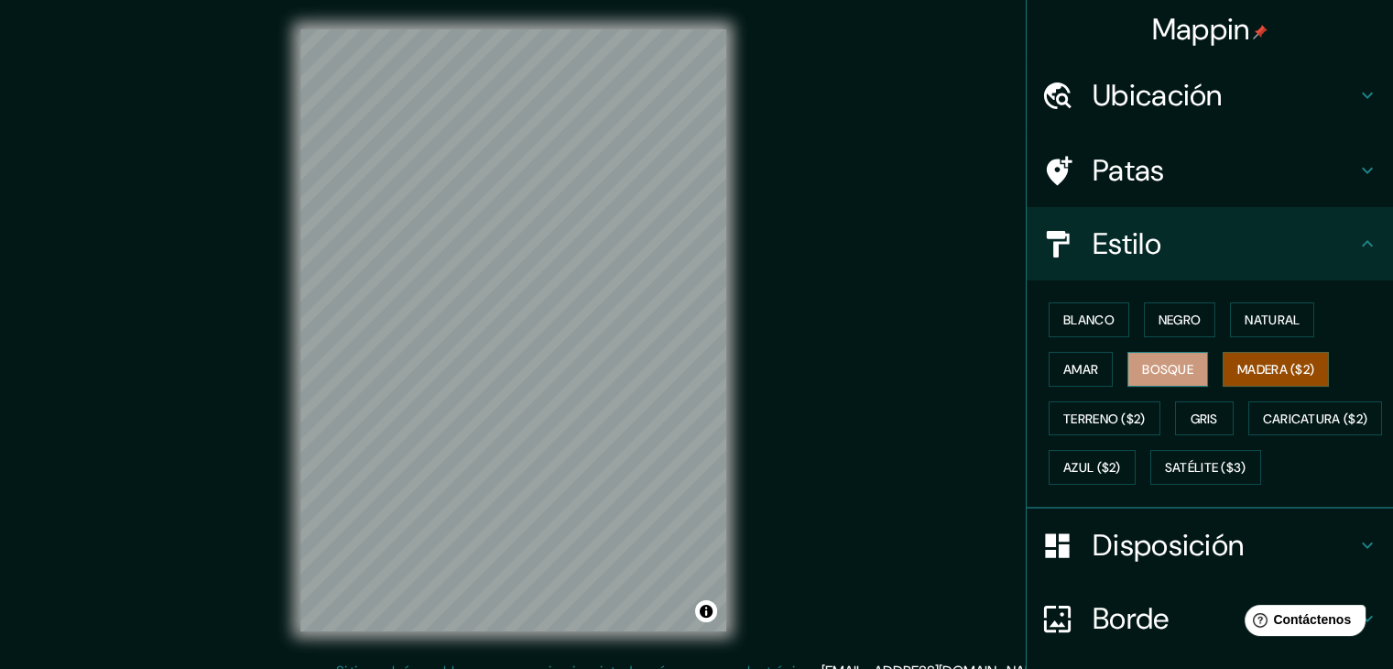
click at [1158, 376] on font "Bosque" at bounding box center [1167, 369] width 51 height 24
click at [1123, 411] on font "Terreno ($2)" at bounding box center [1104, 418] width 82 height 16
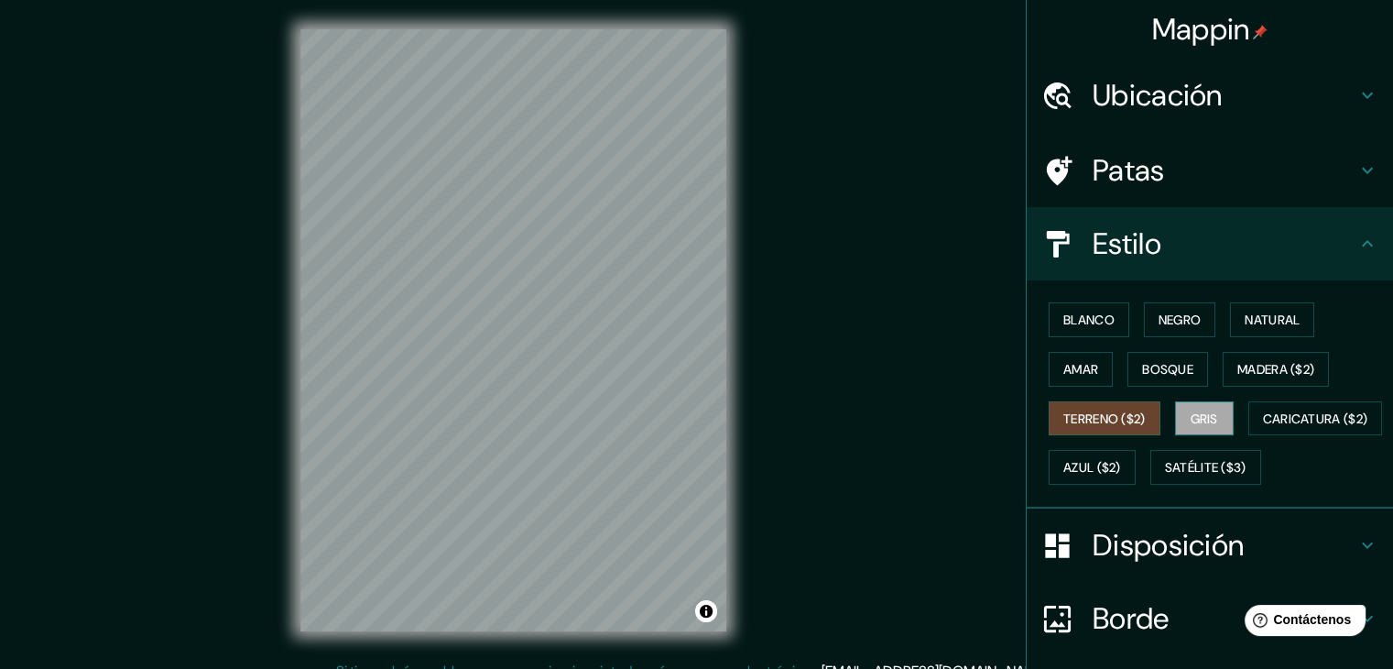
click at [1194, 415] on font "Gris" at bounding box center [1204, 418] width 27 height 16
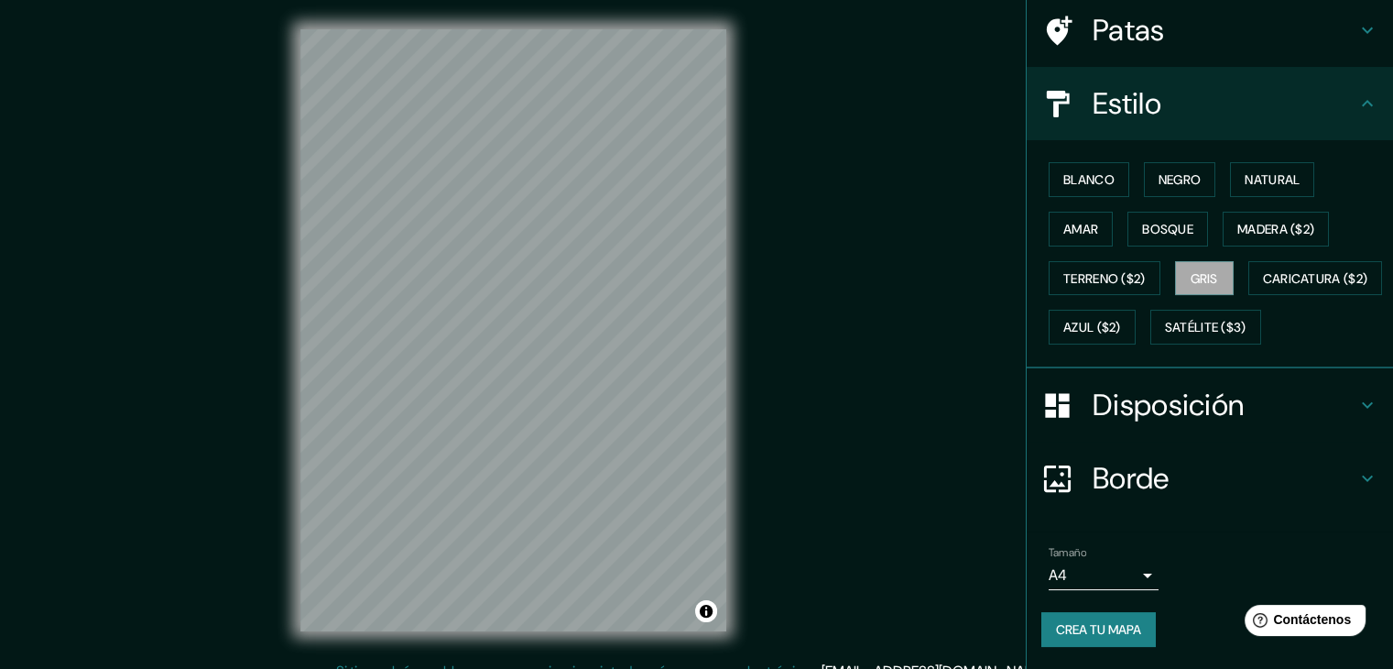
click at [1096, 582] on body "Mappin Ubicación Huanchaco, Departamento de La Libertad, Perú Patas Estilo Blan…" at bounding box center [696, 334] width 1393 height 669
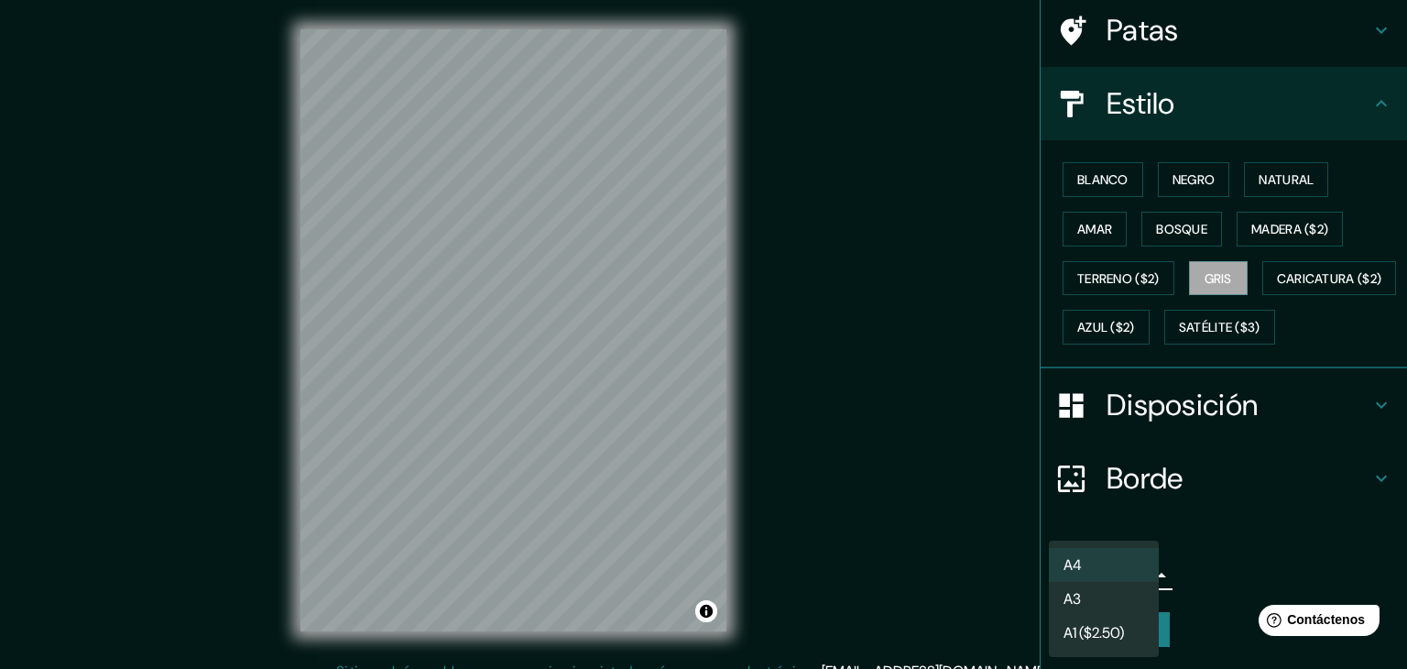
click at [1094, 598] on li "A3" at bounding box center [1104, 599] width 110 height 34
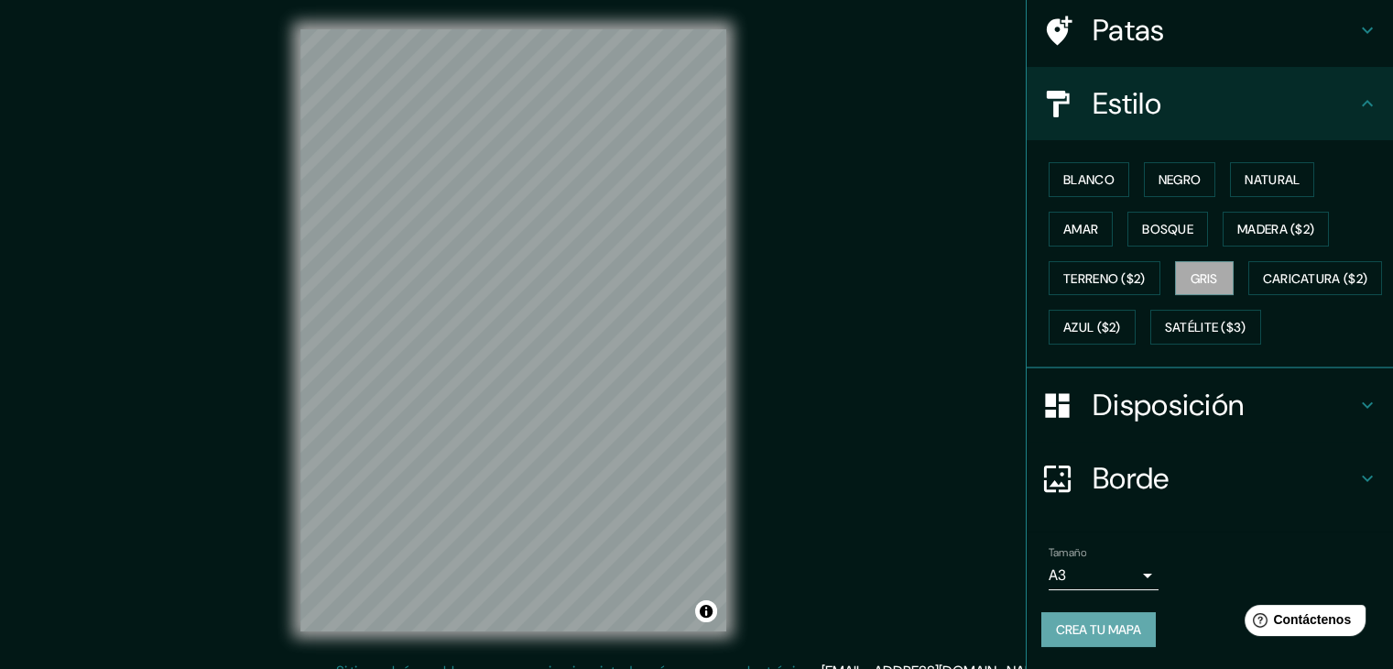
click at [1103, 635] on font "Crea tu mapa" at bounding box center [1098, 629] width 85 height 16
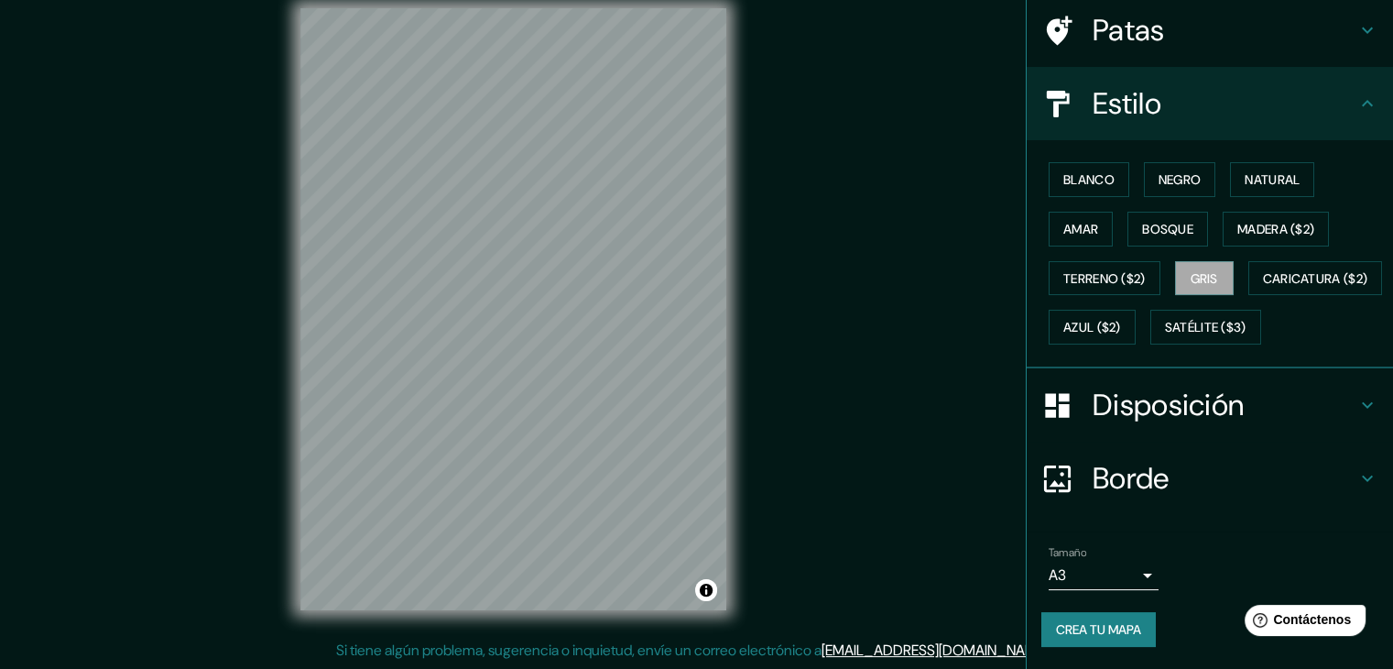
click at [1056, 621] on font "Crea tu mapa" at bounding box center [1098, 629] width 85 height 16
click at [1105, 631] on div "Crea tu mapa" at bounding box center [1210, 629] width 337 height 35
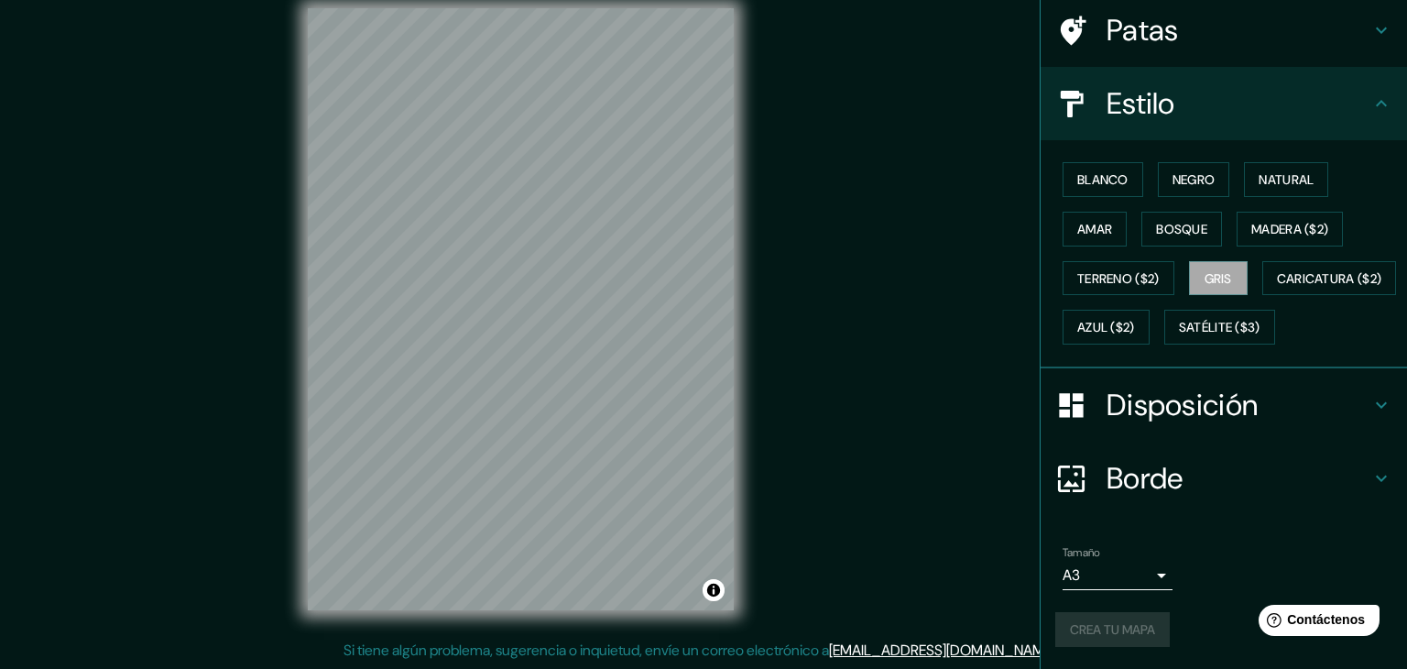
click at [1127, 579] on body "Mappin Ubicación Huanchaco, Departamento de La Libertad, Perú Patas Estilo Blan…" at bounding box center [703, 313] width 1407 height 669
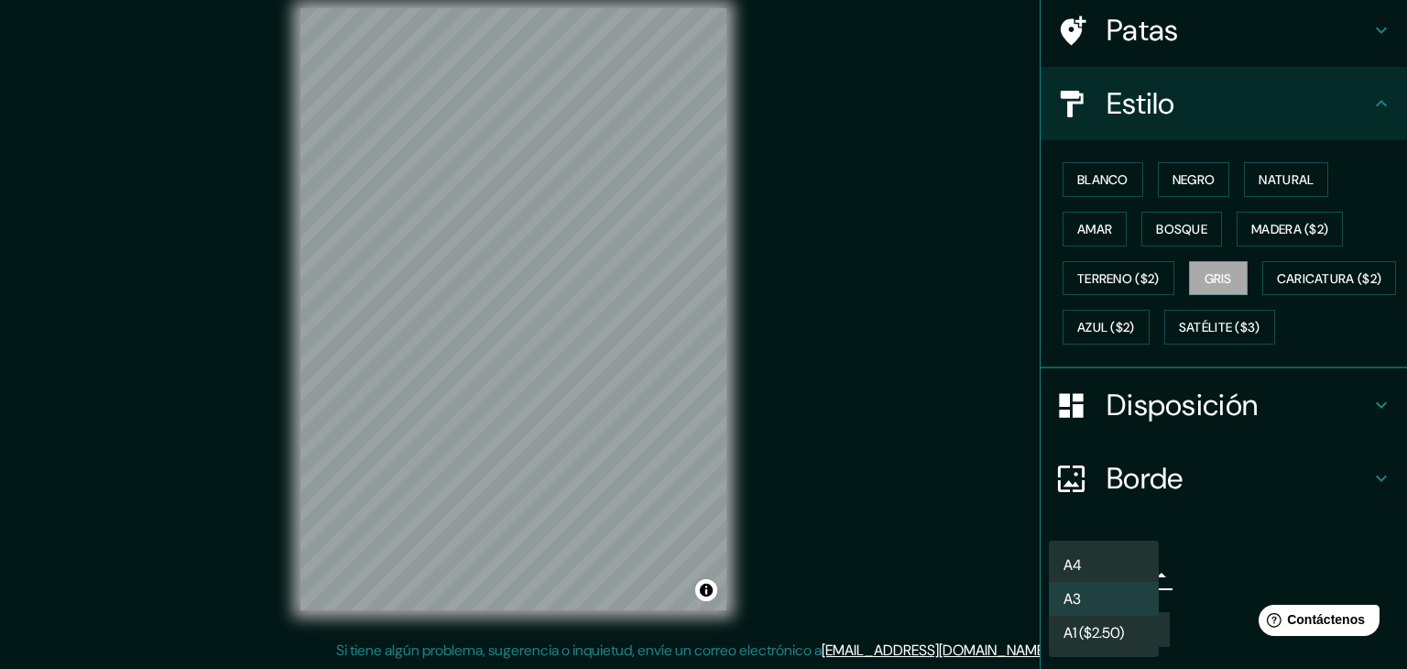
click at [1111, 569] on li "A4" at bounding box center [1104, 565] width 110 height 34
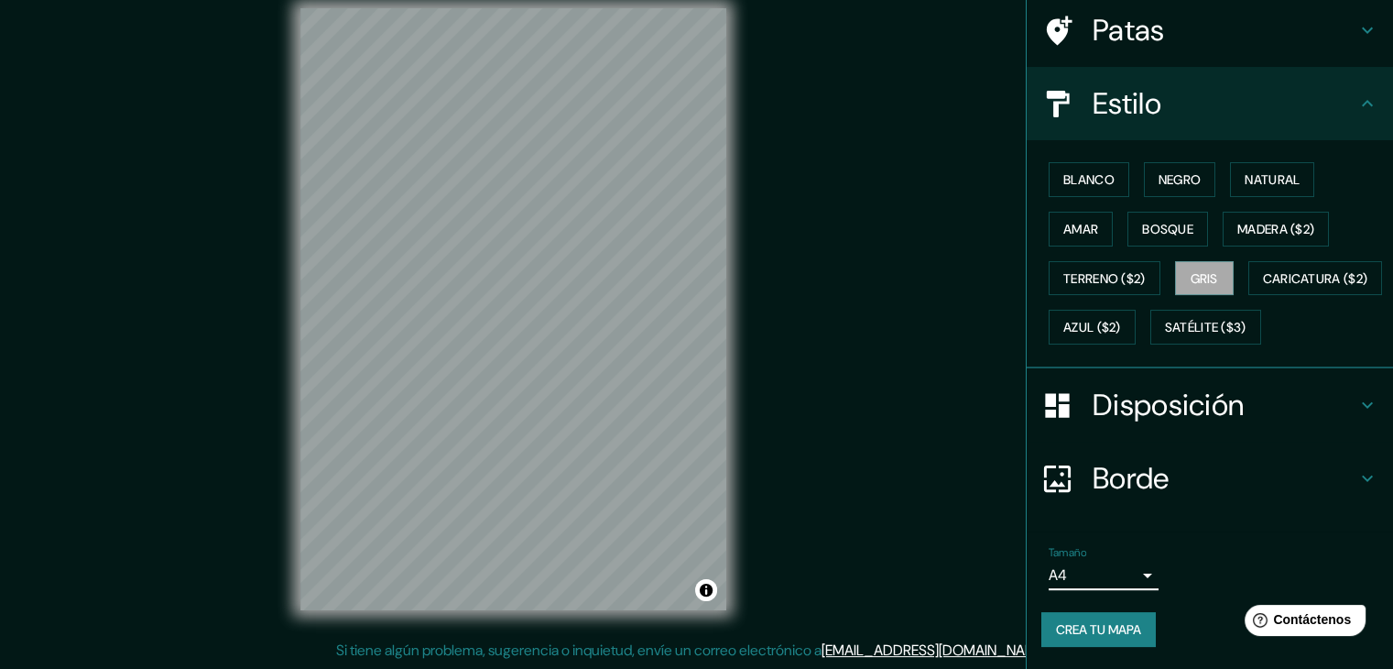
click at [1059, 642] on button "Crea tu mapa" at bounding box center [1099, 629] width 115 height 35
click at [1100, 639] on font "Crea tu mapa" at bounding box center [1098, 629] width 85 height 24
click at [1100, 639] on div "Crea tu mapa" at bounding box center [1210, 629] width 337 height 35
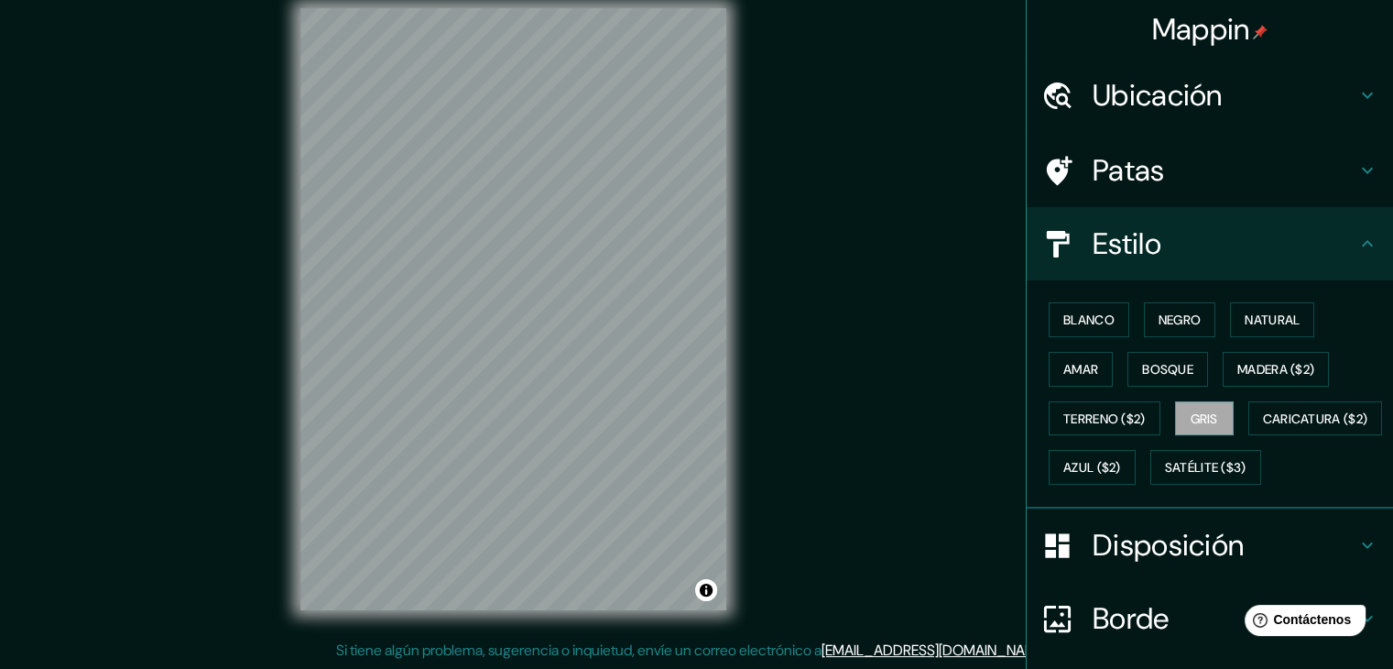
scroll to position [185, 0]
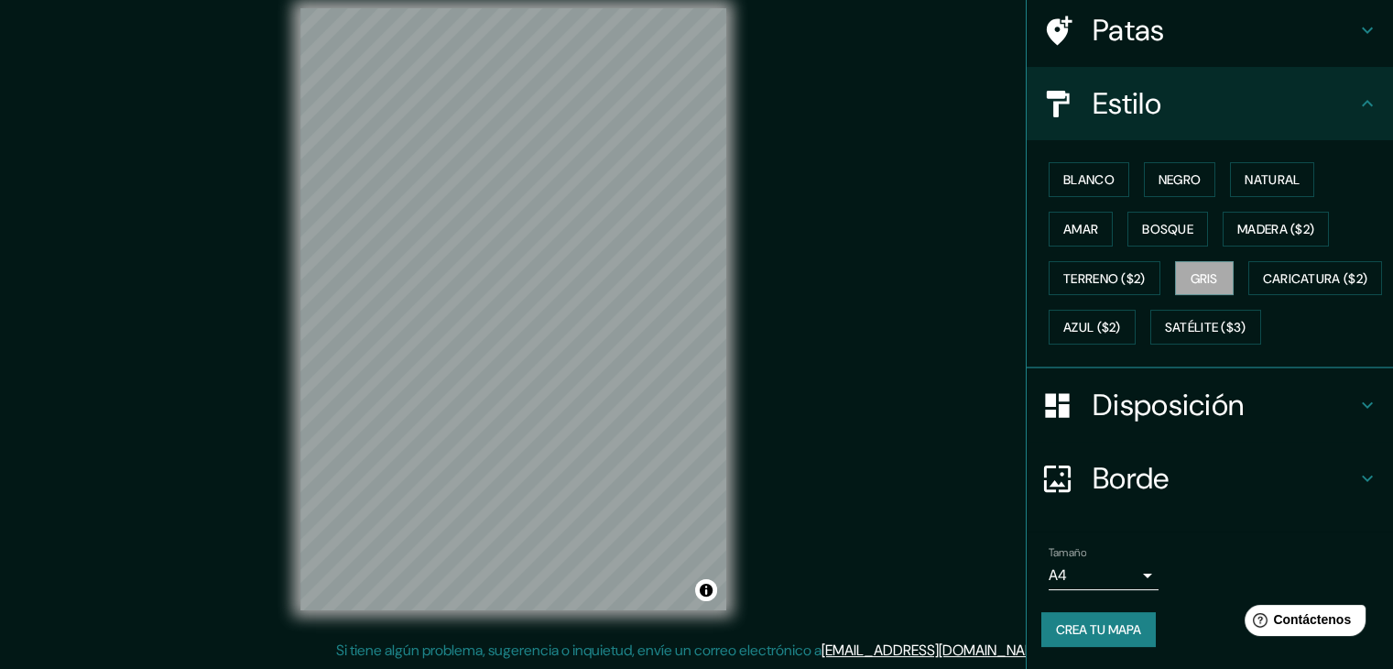
drag, startPoint x: 751, startPoint y: 290, endPoint x: 813, endPoint y: 350, distance: 86.2
click at [813, 350] on div "Mappin Ubicación Huanchaco, Departamento de La Libertad, Perú Patas Estilo Blan…" at bounding box center [696, 324] width 1393 height 690
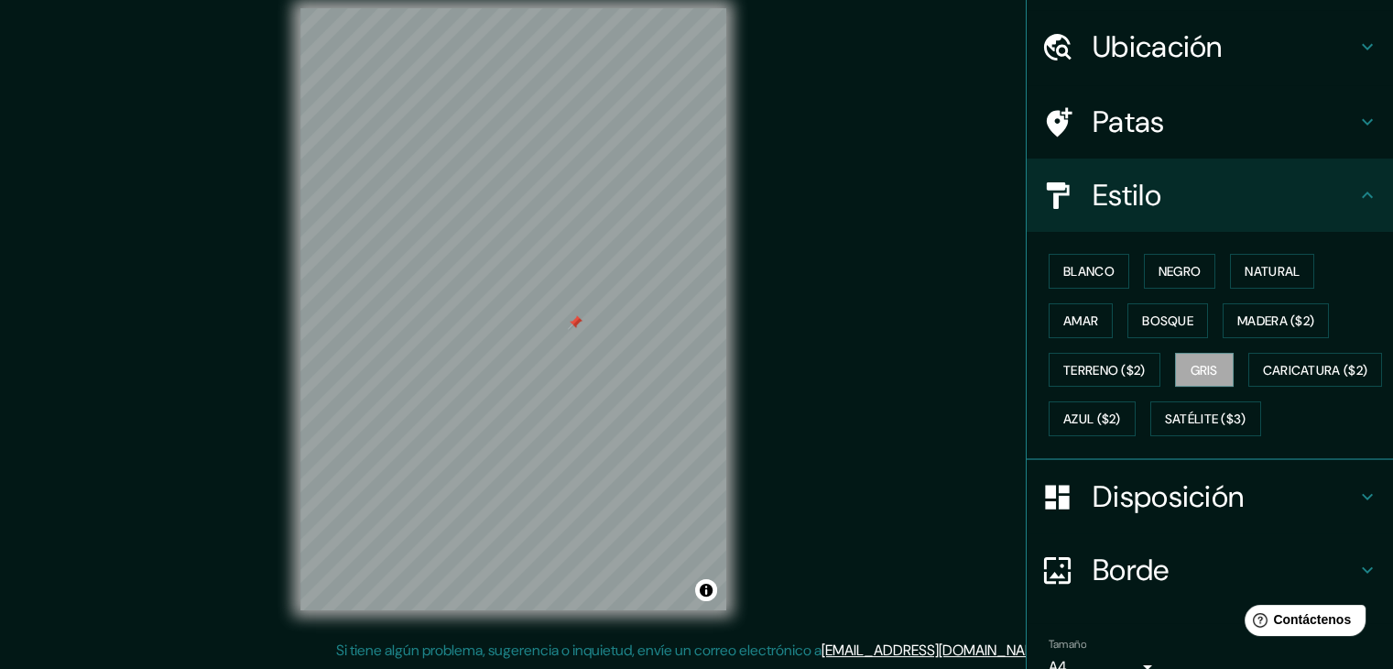
scroll to position [0, 0]
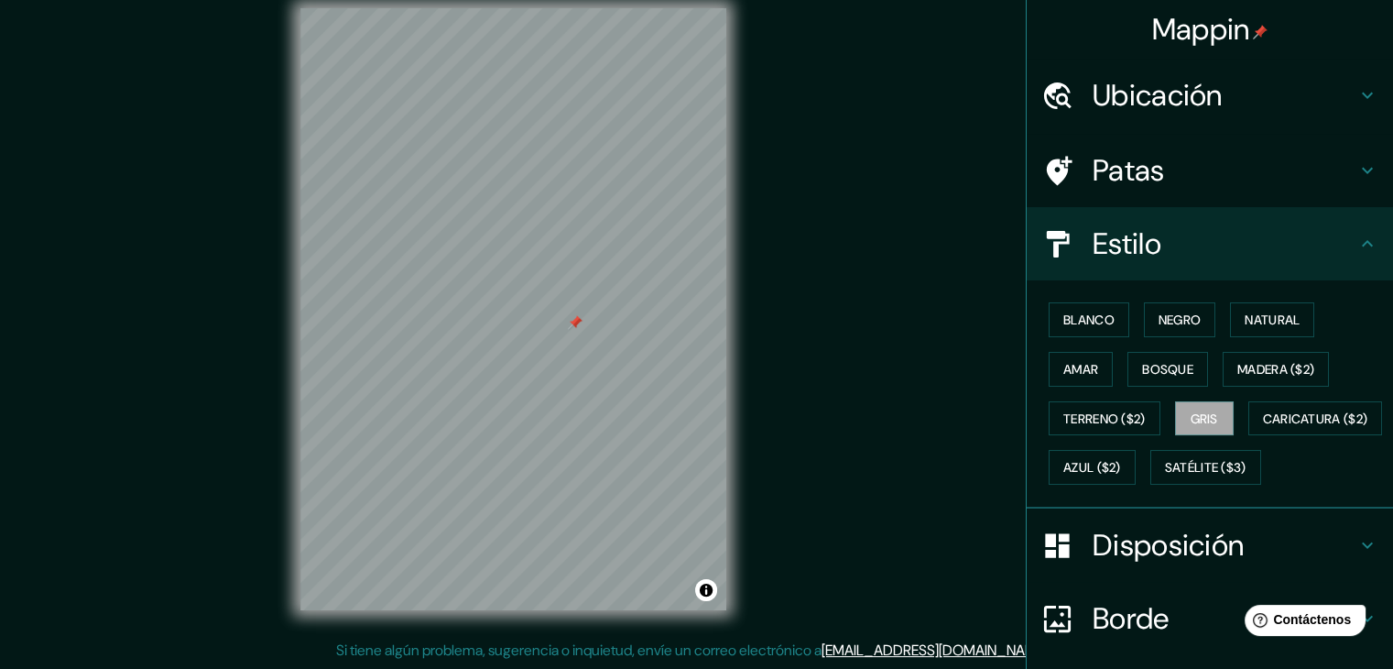
click at [1266, 111] on h4 "Ubicación" at bounding box center [1225, 95] width 264 height 37
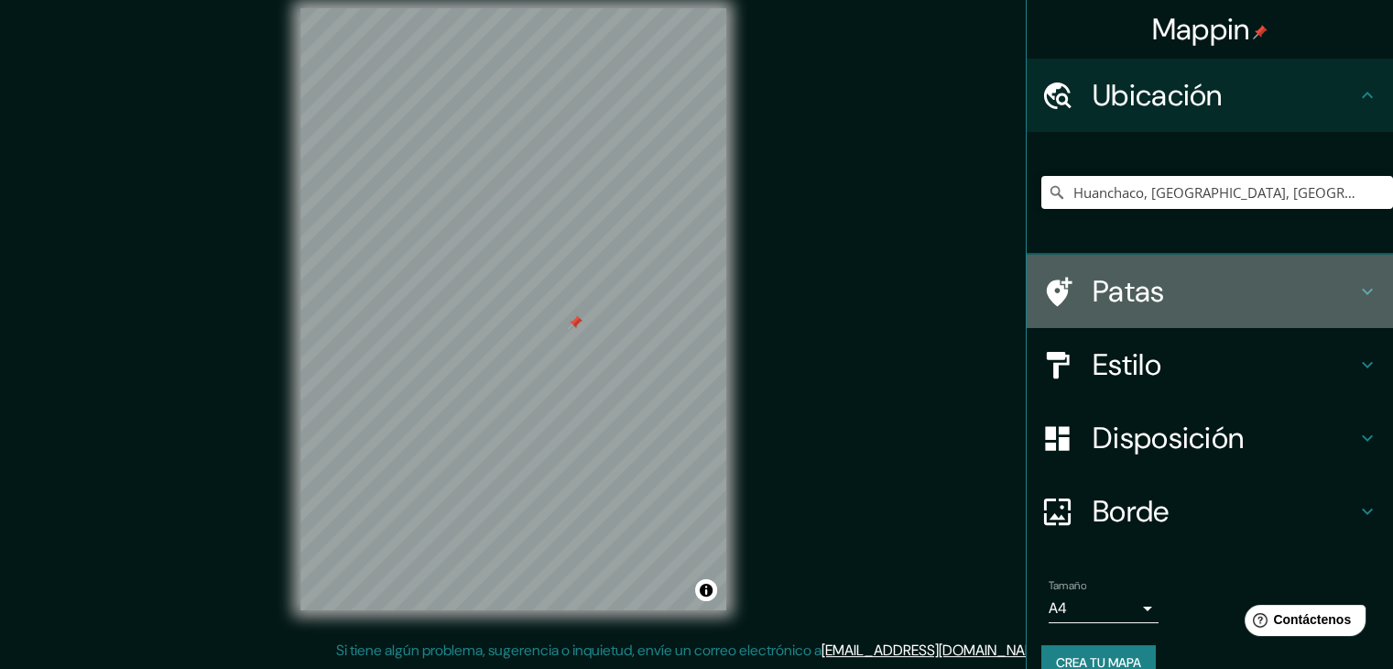
click at [1147, 288] on font "Patas" at bounding box center [1129, 291] width 72 height 38
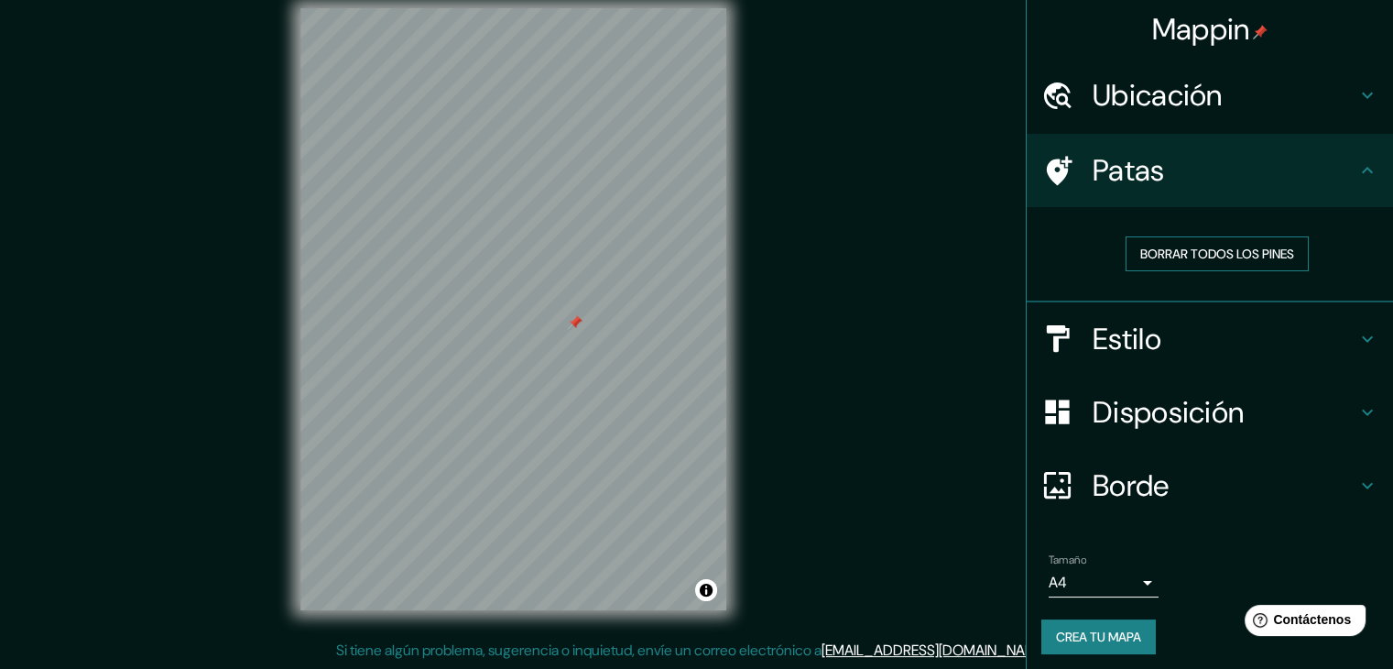
click at [1158, 254] on font "Borrar todos los pines" at bounding box center [1217, 253] width 154 height 16
click at [867, 452] on div "Mappin Ubicación Huanchaco, Departamento de La Libertad, Perú Patas Borrar todo…" at bounding box center [696, 324] width 1393 height 690
